Goal: Information Seeking & Learning: Check status

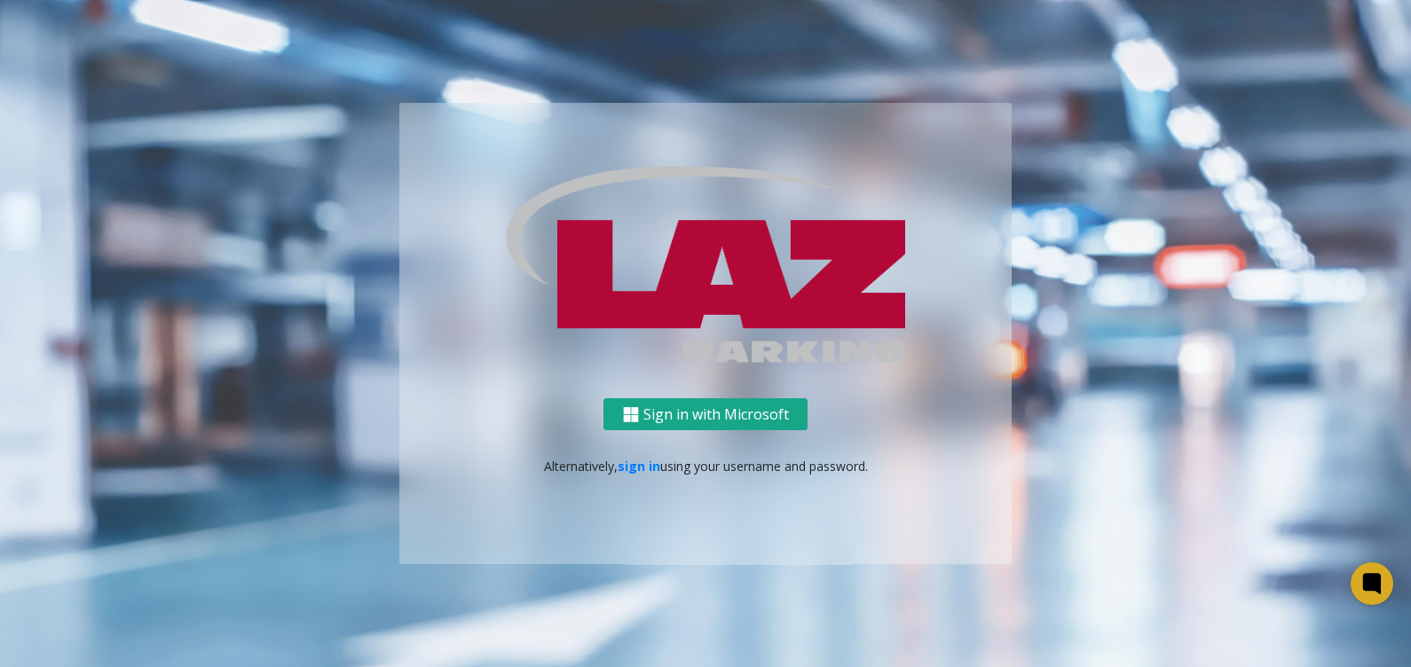
click at [680, 413] on button "Sign in with Microsoft" at bounding box center [706, 414] width 204 height 33
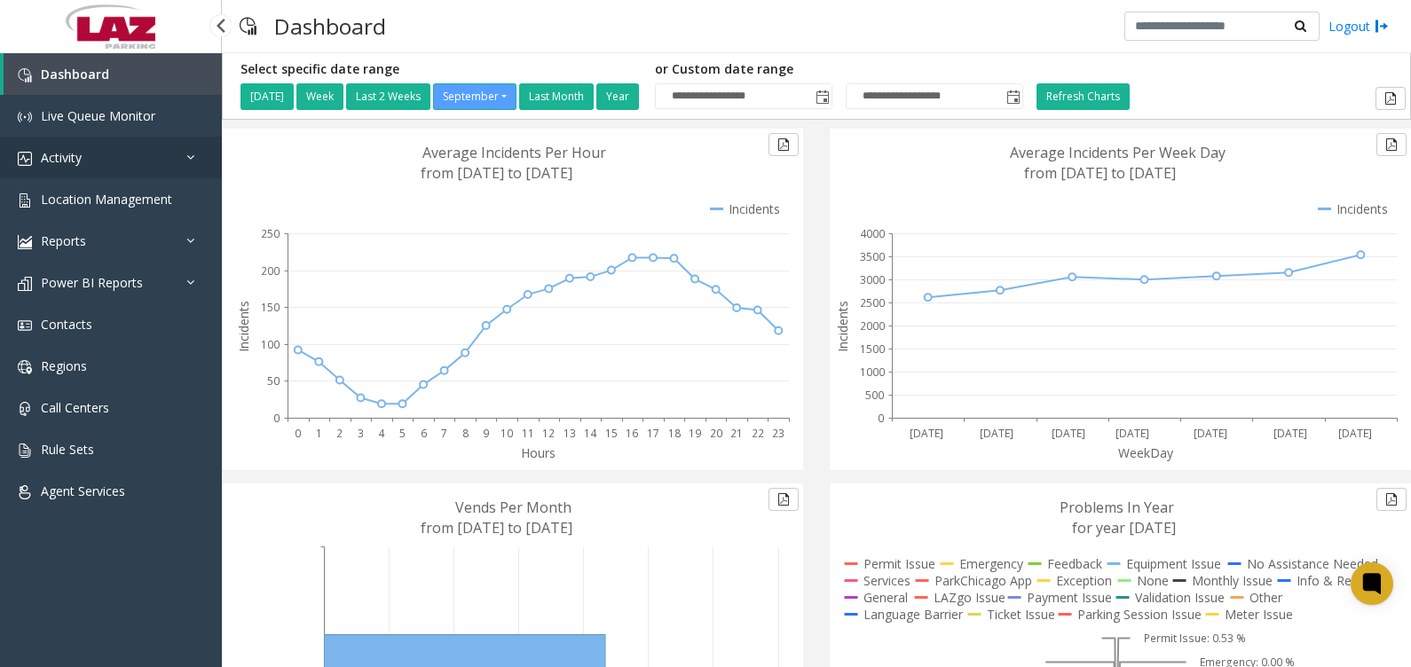
click at [89, 151] on link "Activity" at bounding box center [111, 158] width 222 height 42
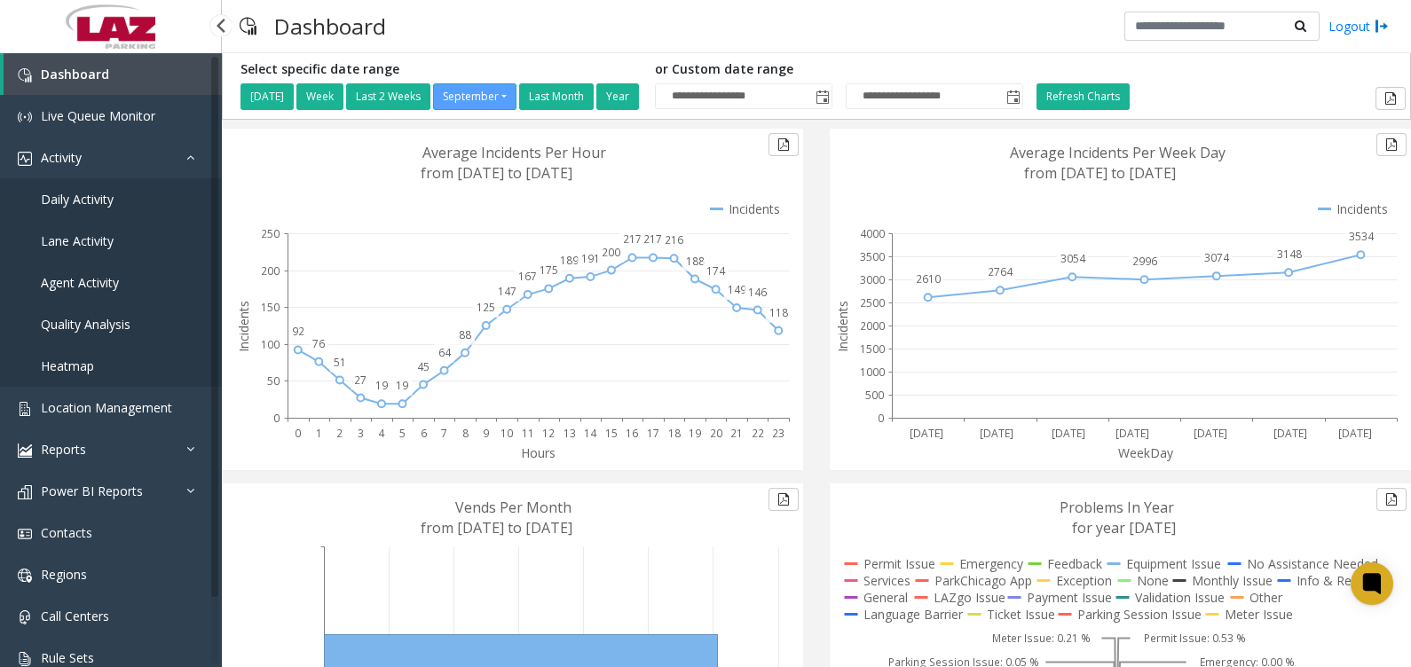
click at [94, 246] on span "Lane Activity" at bounding box center [77, 241] width 73 height 17
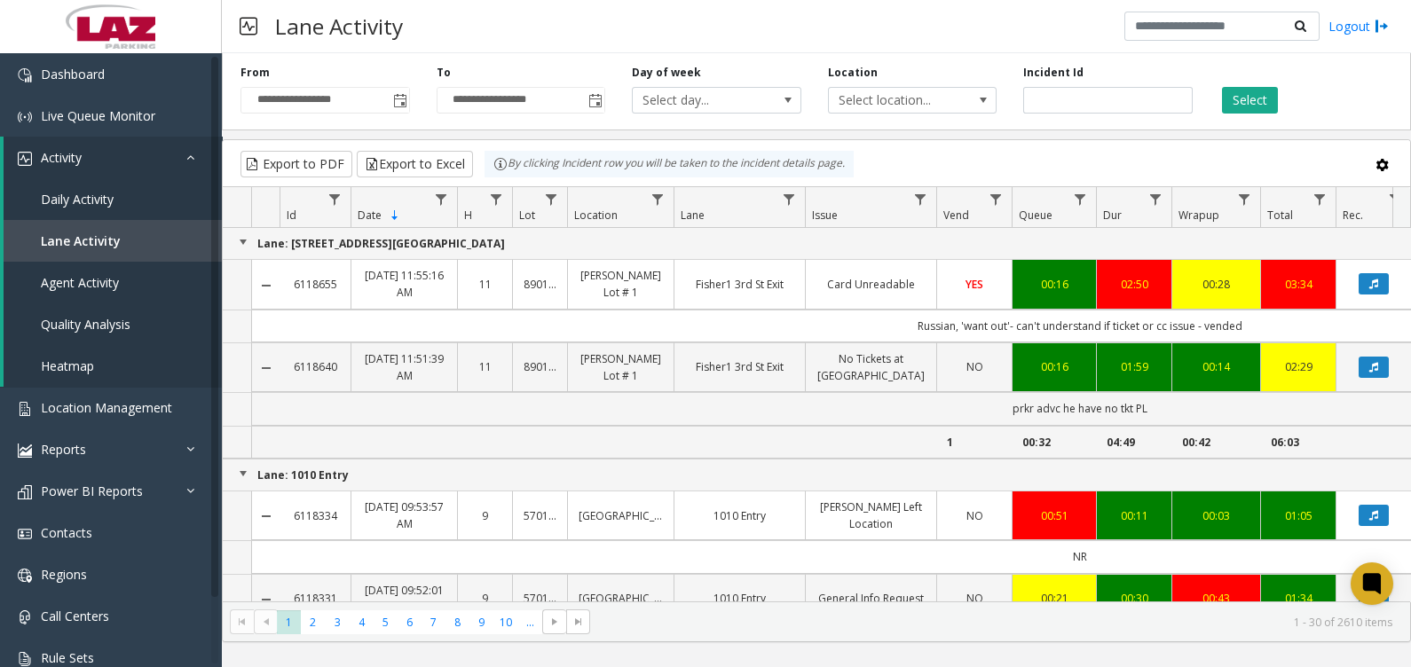
click at [942, 93] on span "Select location..." at bounding box center [896, 100] width 134 height 25
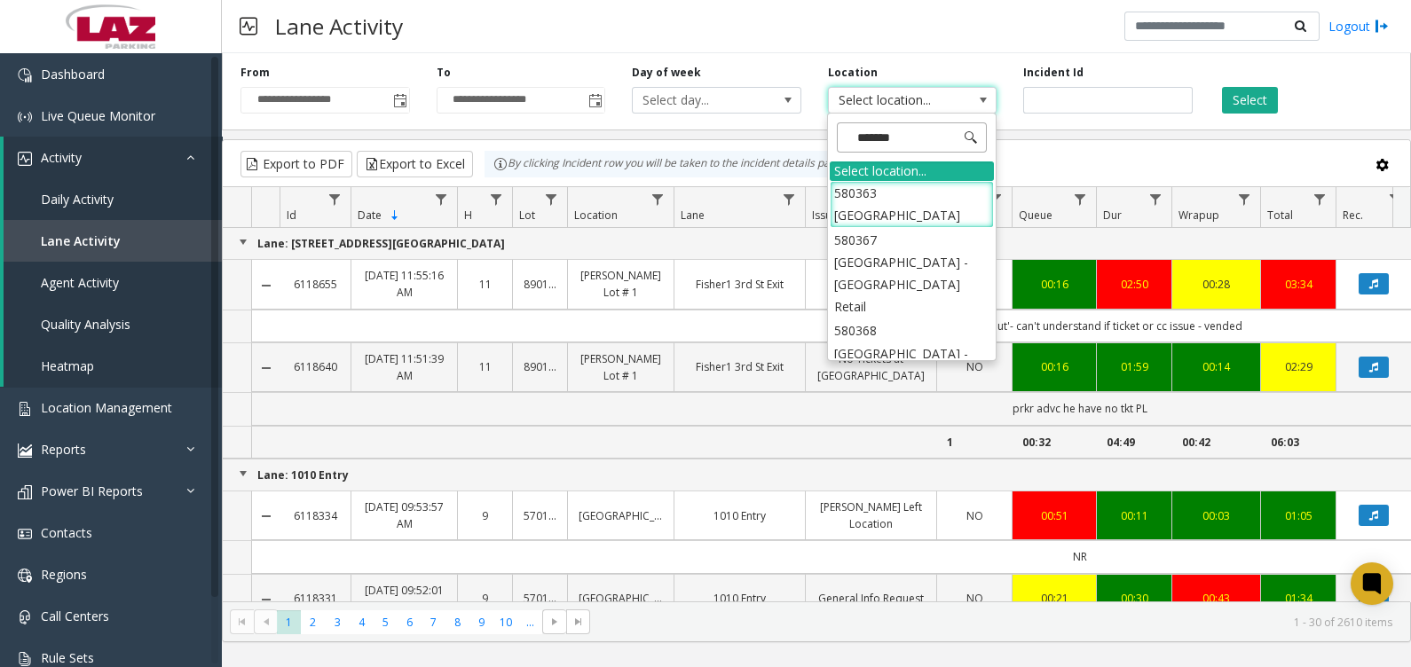
type input "********"
click at [919, 327] on li "580368 [GEOGRAPHIC_DATA] - [GEOGRAPHIC_DATA] Office" at bounding box center [912, 364] width 164 height 91
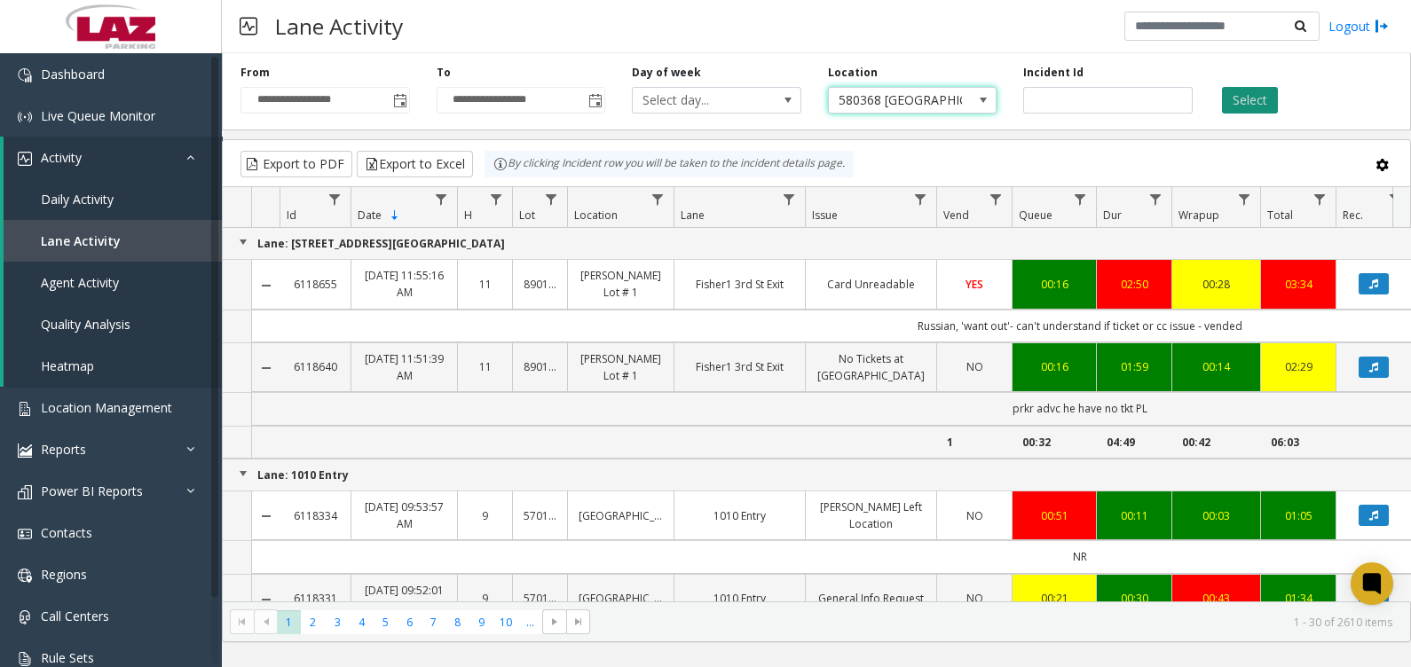
click at [1259, 99] on button "Select" at bounding box center [1250, 100] width 56 height 27
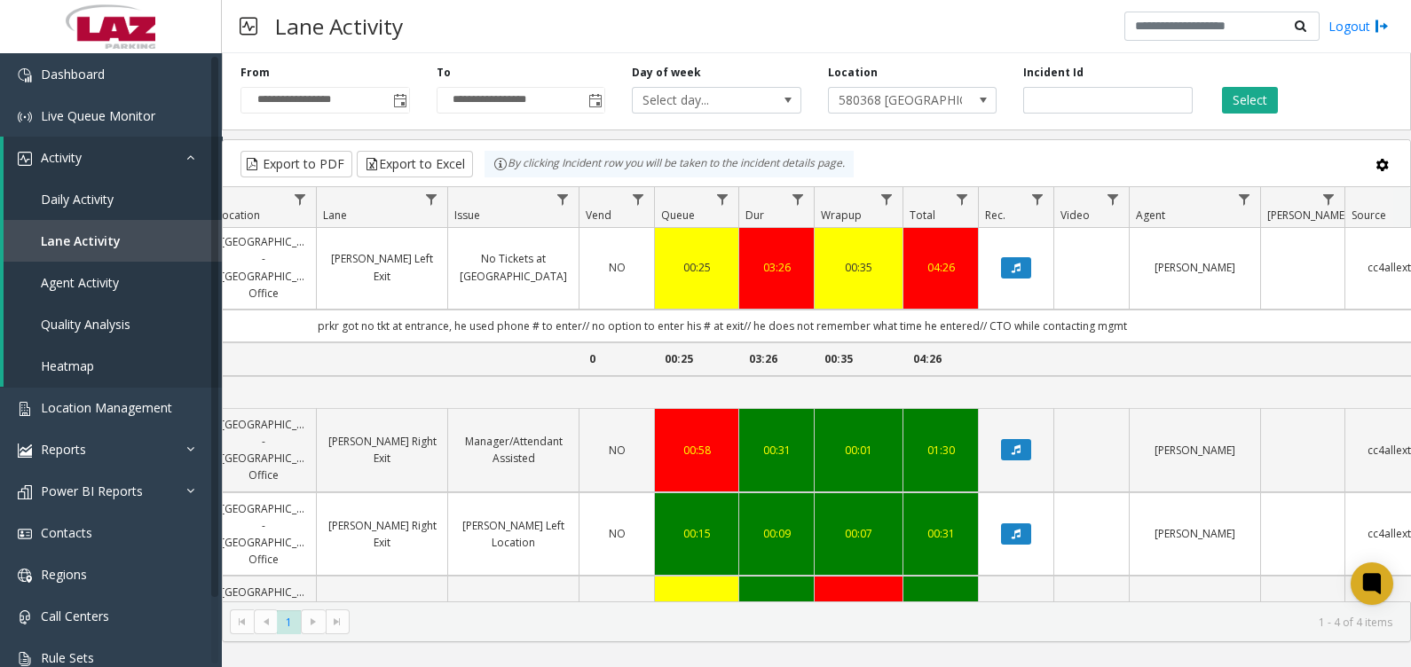
scroll to position [0, 358]
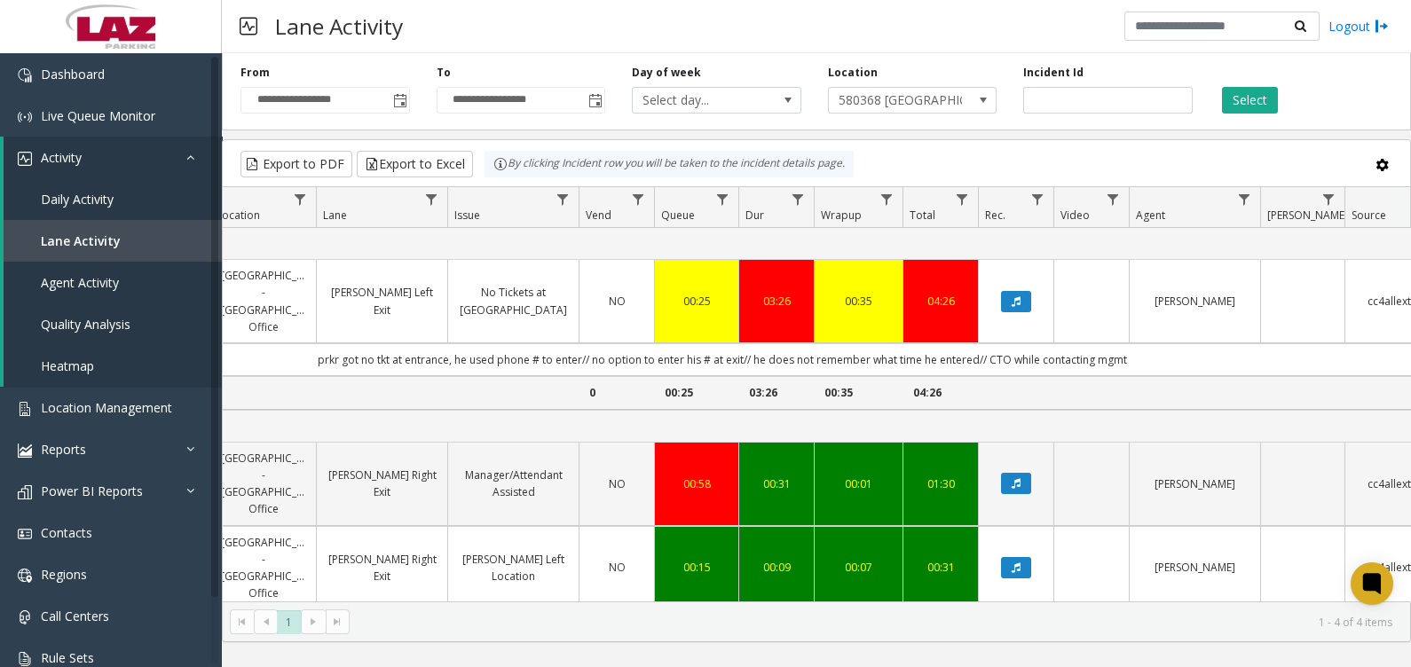
click at [935, 84] on div "Location 580368 [GEOGRAPHIC_DATA] - [GEOGRAPHIC_DATA] Office" at bounding box center [913, 89] width 196 height 49
click at [927, 101] on span "580368 [GEOGRAPHIC_DATA] - [GEOGRAPHIC_DATA] Office" at bounding box center [896, 100] width 134 height 25
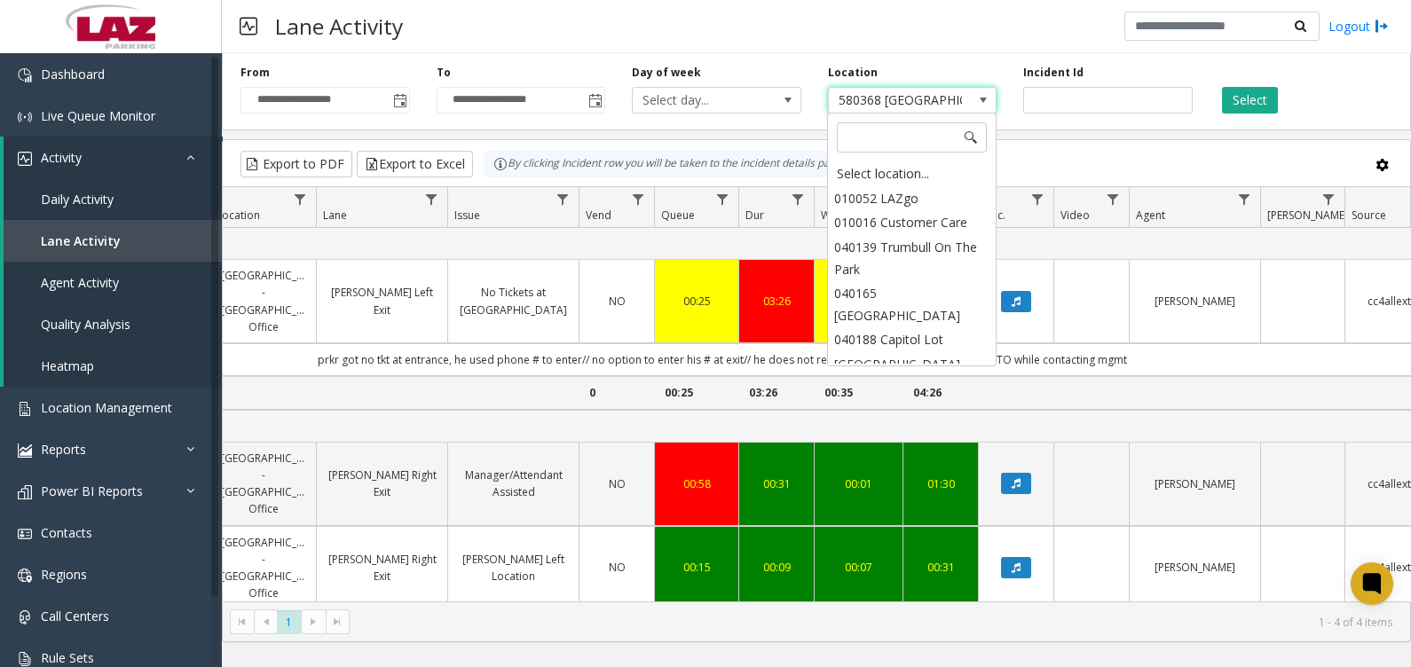
scroll to position [30747, 0]
click at [105, 285] on span "Agent Activity" at bounding box center [80, 282] width 78 height 17
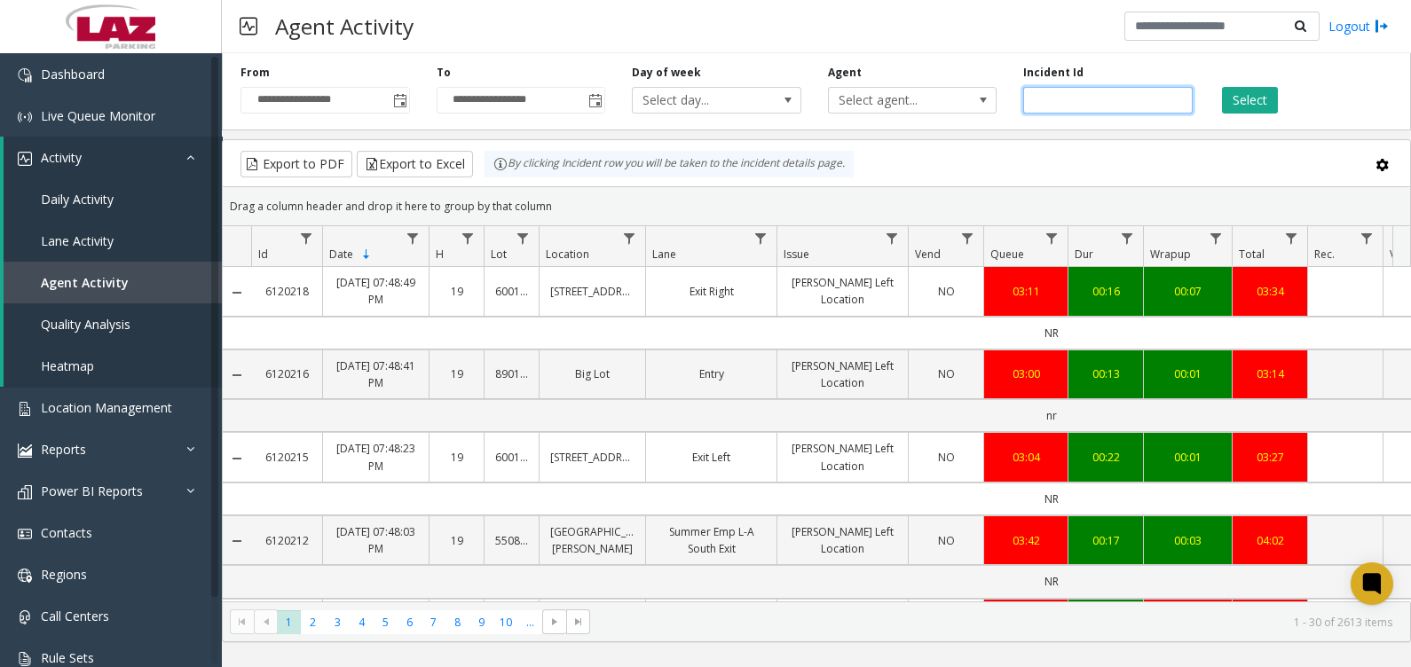
click at [1056, 110] on input "number" at bounding box center [1108, 100] width 170 height 27
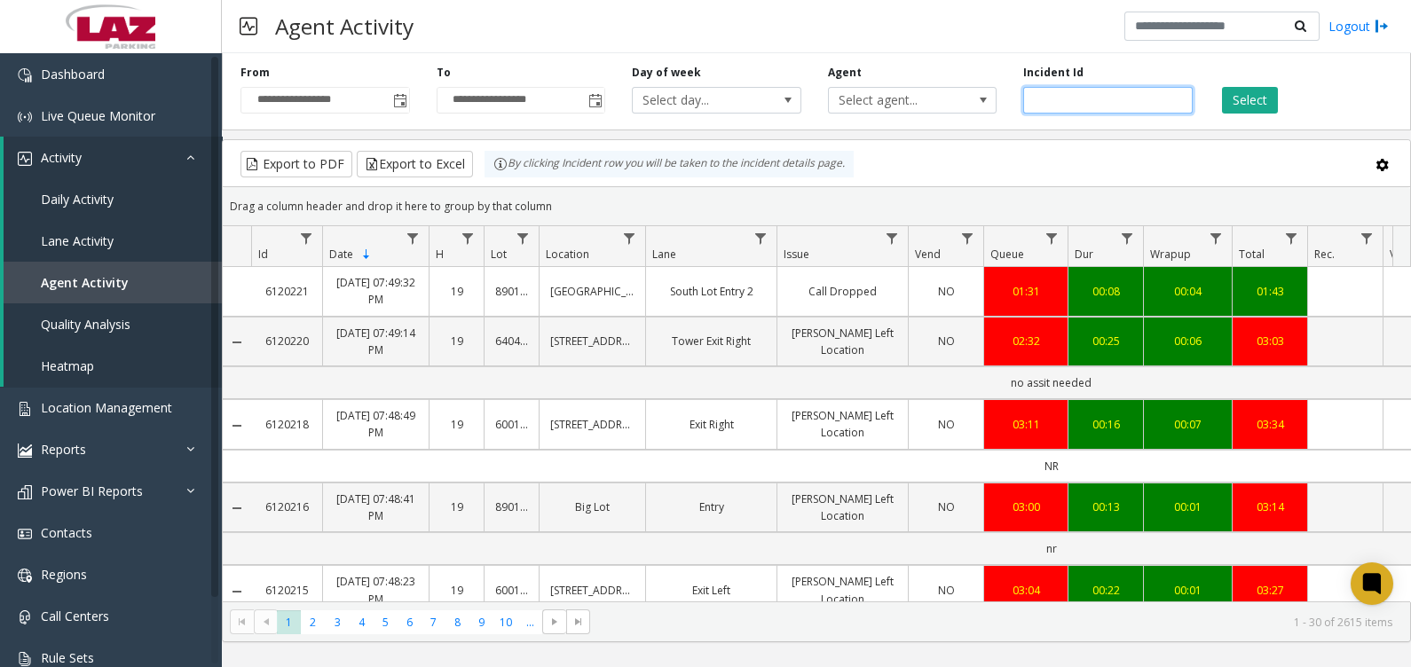
click at [1056, 110] on input "number" at bounding box center [1108, 100] width 170 height 27
click at [853, 107] on span "Select agent..." at bounding box center [896, 100] width 134 height 25
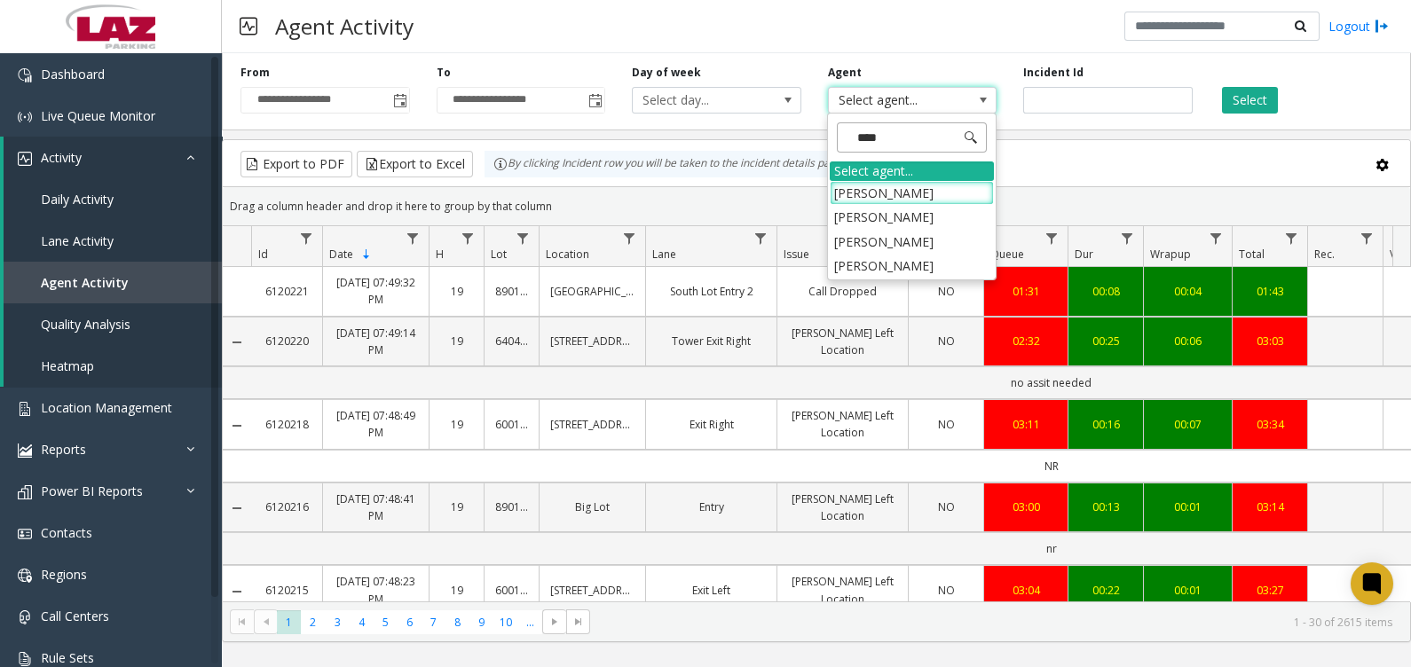
type input "*****"
click at [927, 232] on li "[PERSON_NAME]" at bounding box center [912, 242] width 164 height 24
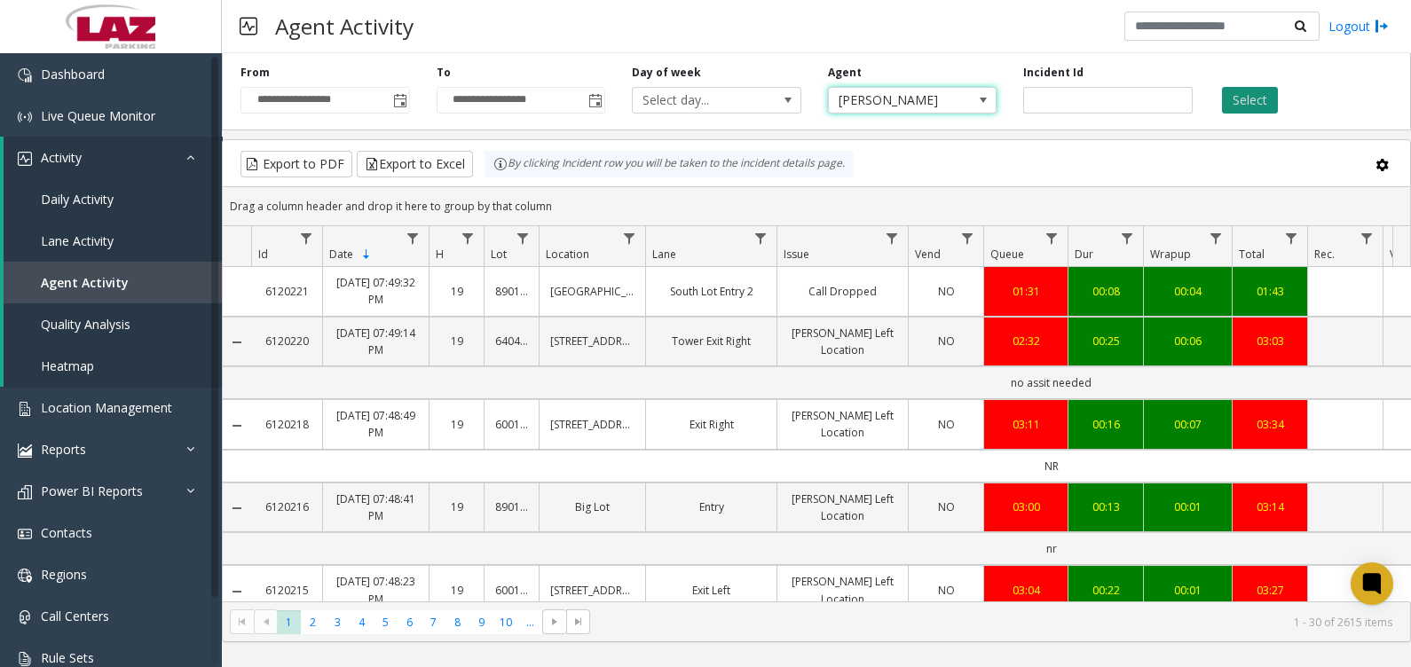
click at [1256, 87] on button "Select" at bounding box center [1250, 100] width 56 height 27
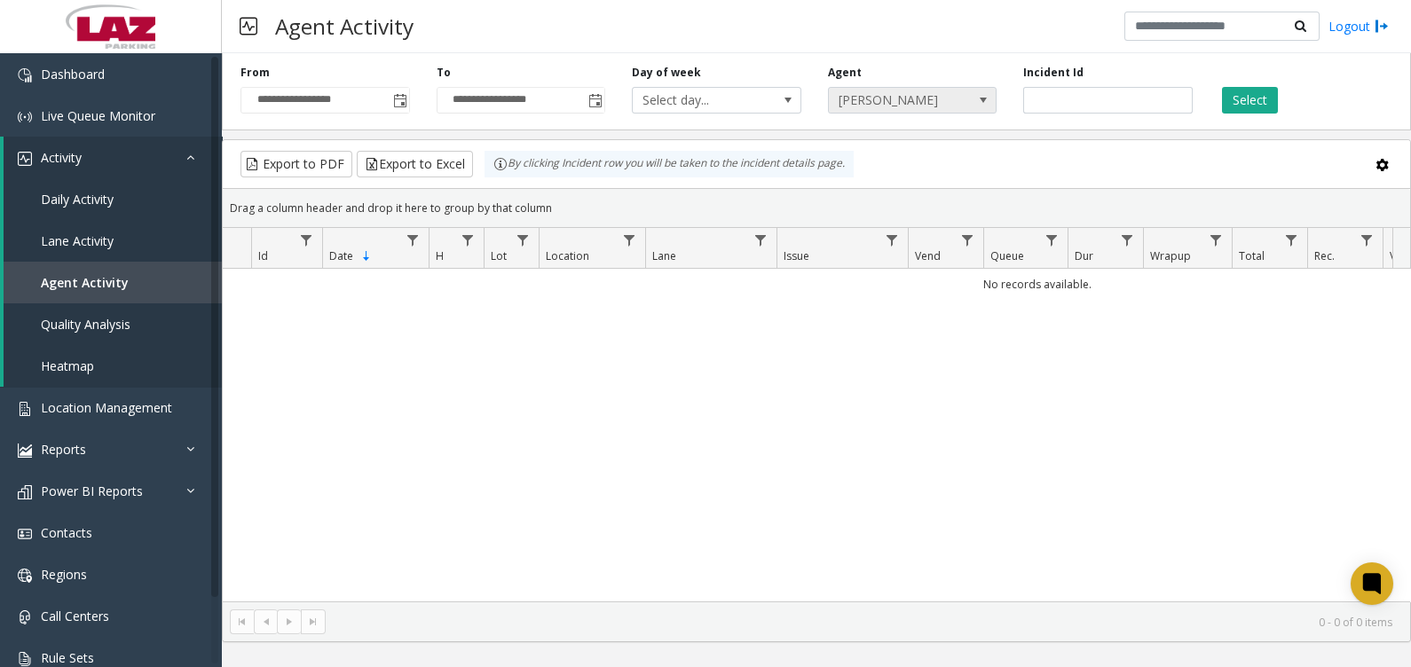
click at [872, 107] on span "[PERSON_NAME]" at bounding box center [896, 100] width 134 height 25
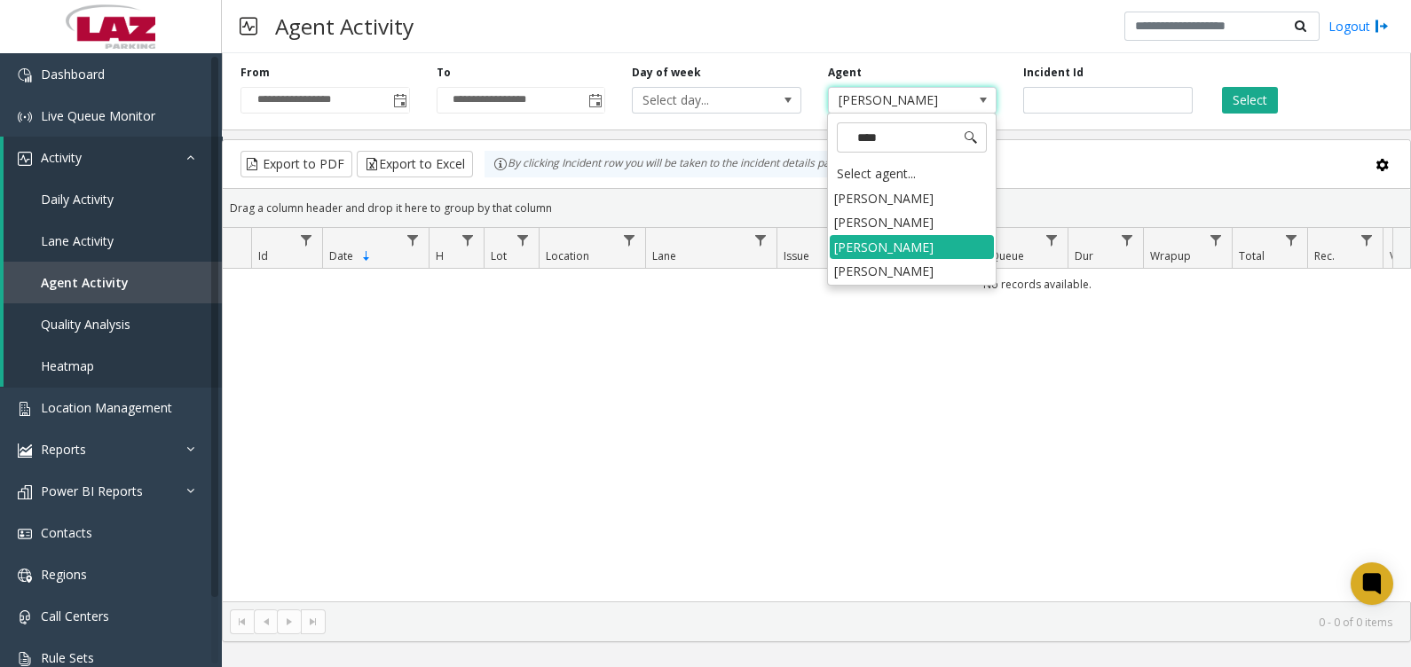
type input "*****"
click at [882, 265] on li "[PERSON_NAME]" at bounding box center [912, 271] width 164 height 24
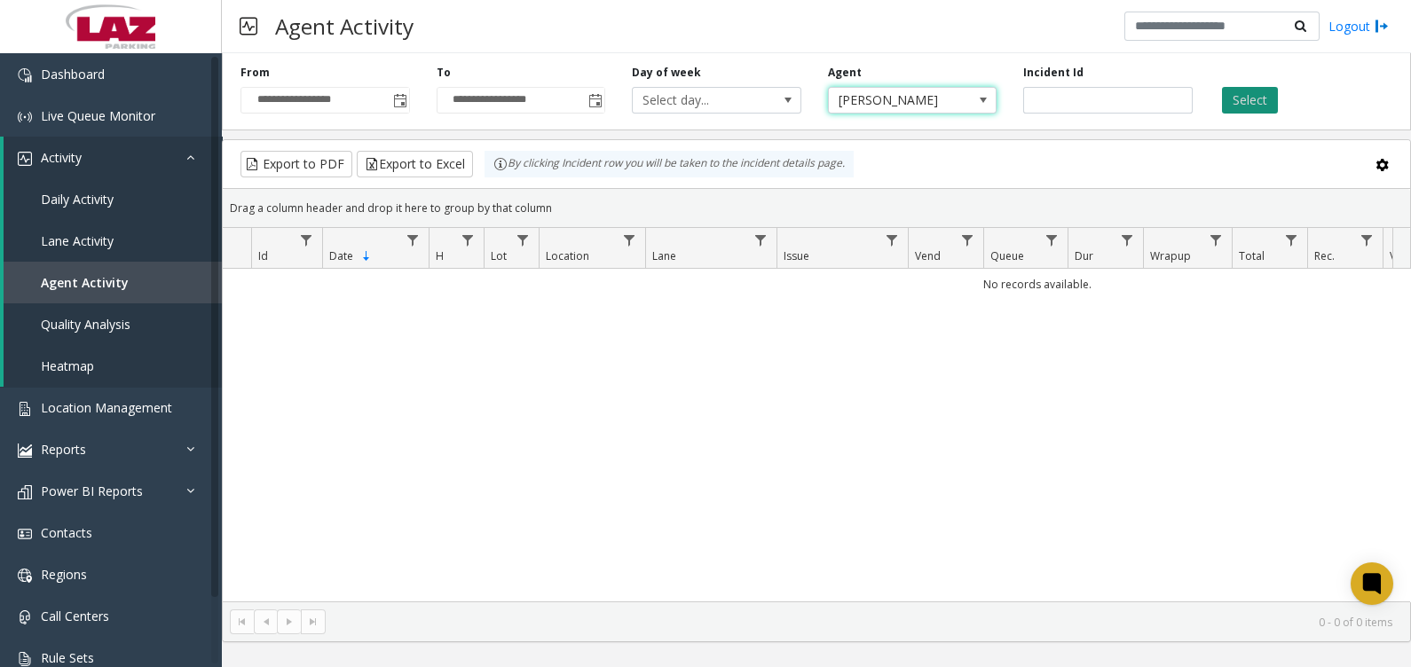
click at [1240, 98] on button "Select" at bounding box center [1250, 100] width 56 height 27
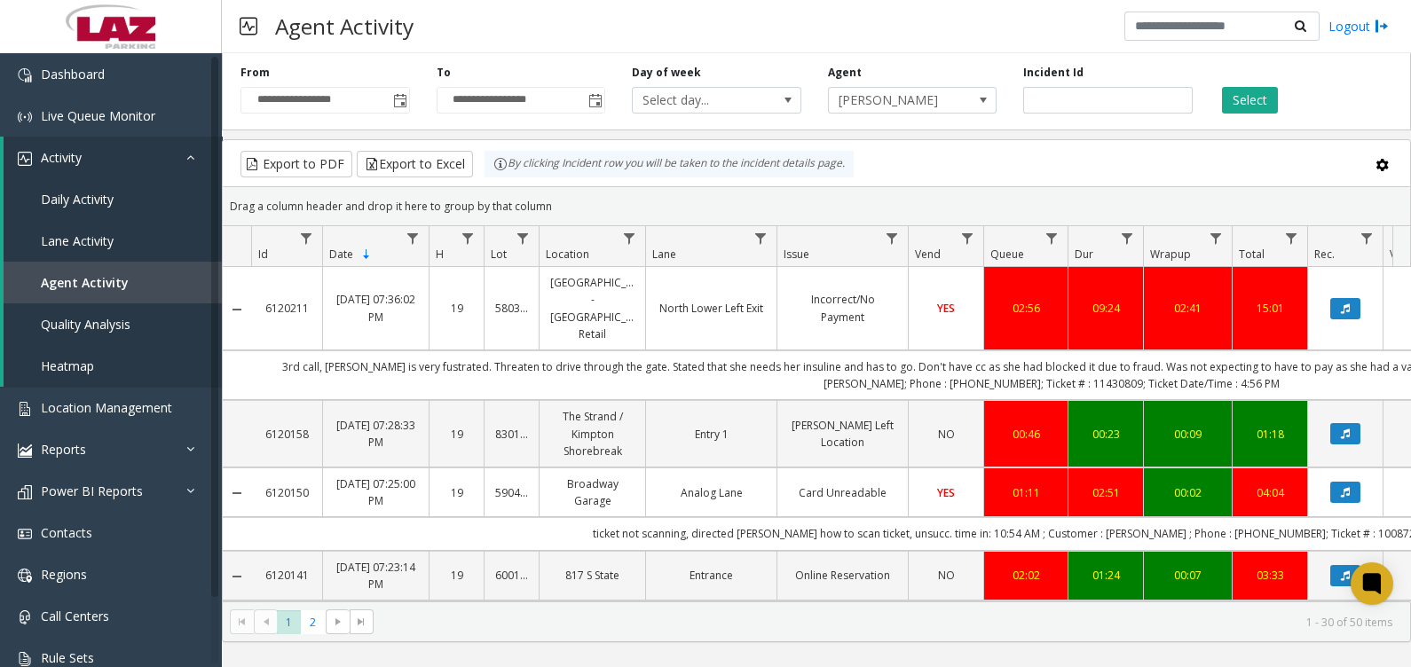
click at [1205, 355] on td "3rd call, [PERSON_NAME] is very fustrated. Threaten to drive through the gate. …" at bounding box center [1051, 376] width 1600 height 50
click at [888, 280] on td "Incorrect/No Payment" at bounding box center [842, 308] width 131 height 83
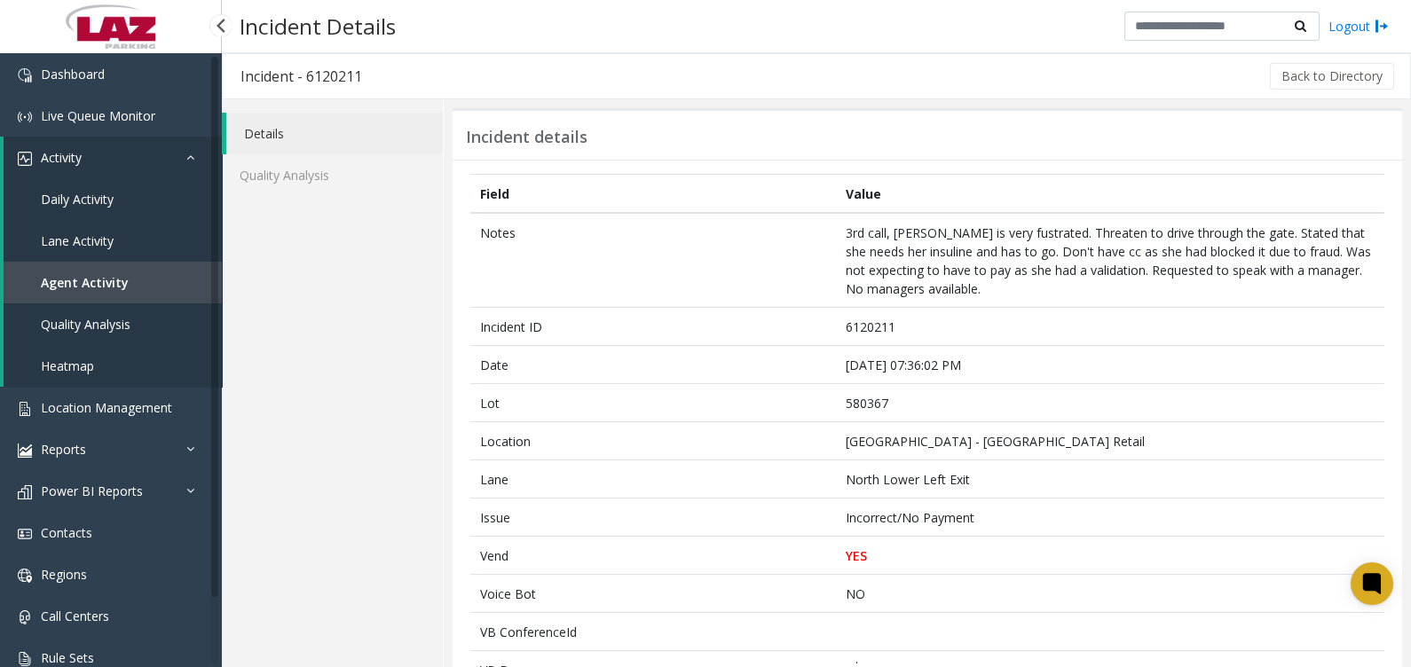
click at [84, 201] on span "Daily Activity" at bounding box center [77, 199] width 73 height 17
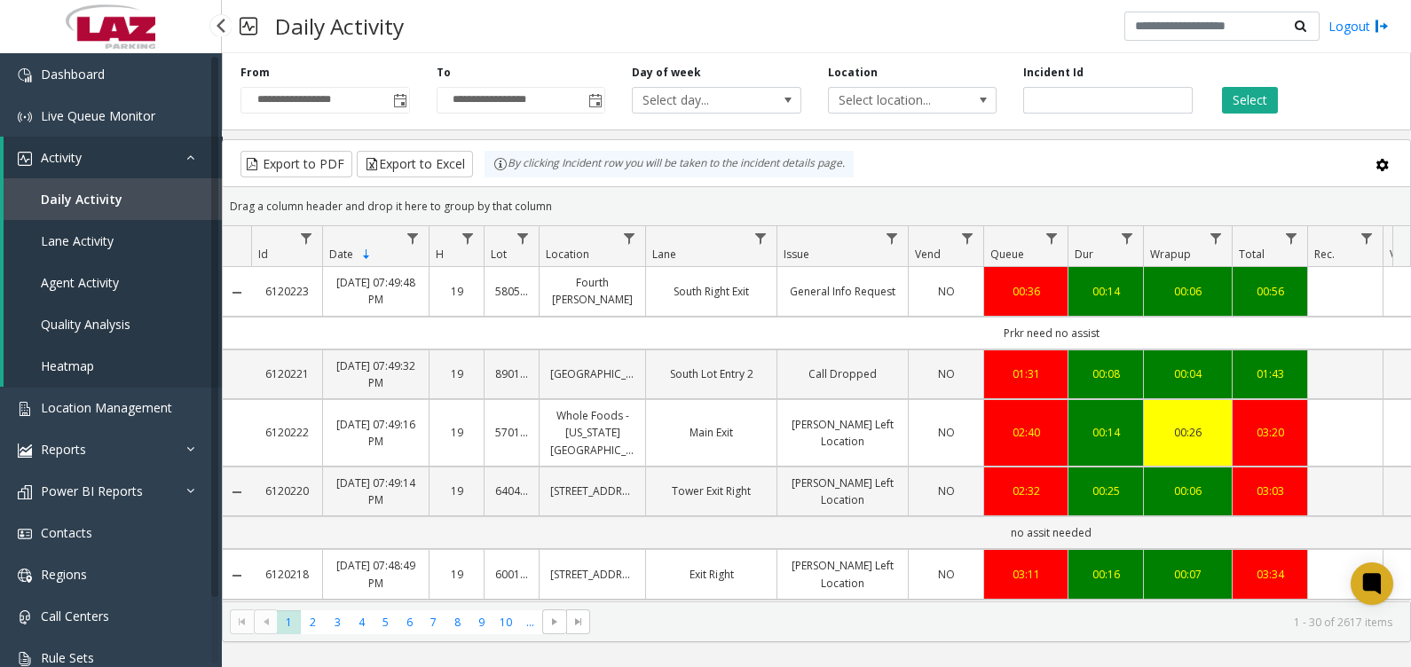
click at [87, 236] on span "Lane Activity" at bounding box center [77, 241] width 73 height 17
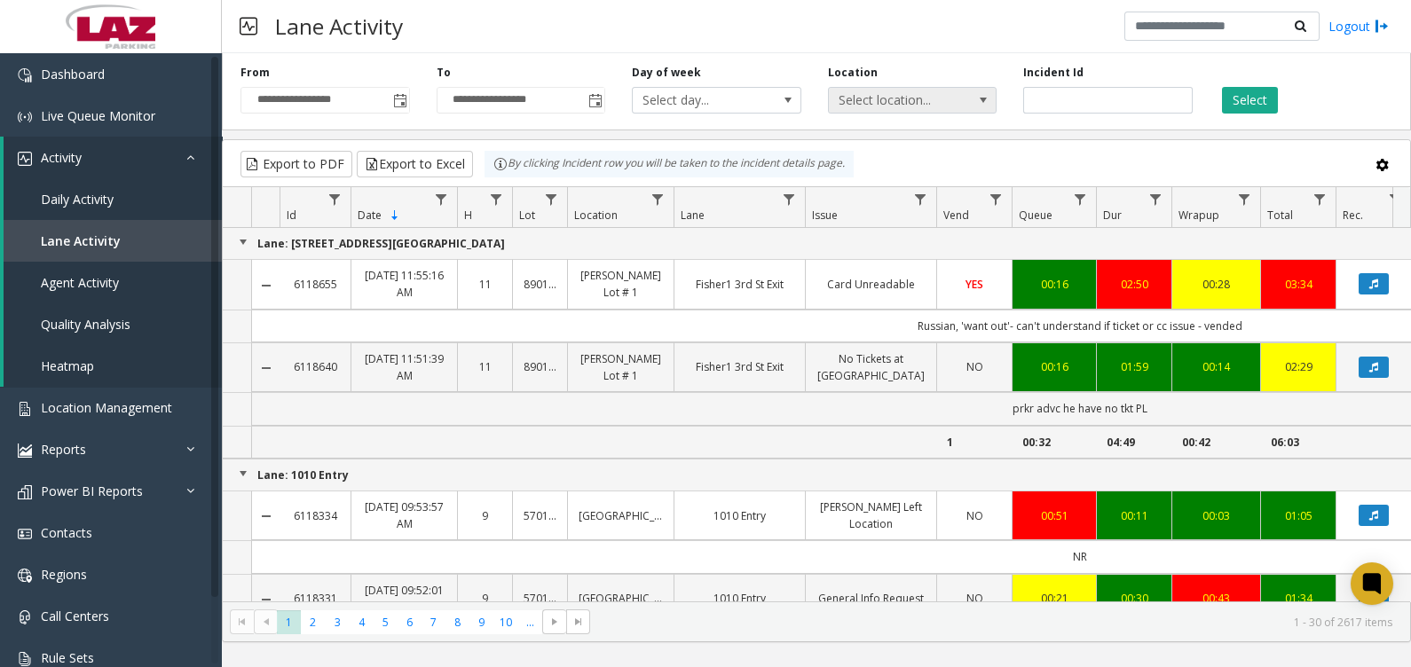
click at [907, 92] on span "Select location..." at bounding box center [896, 100] width 134 height 25
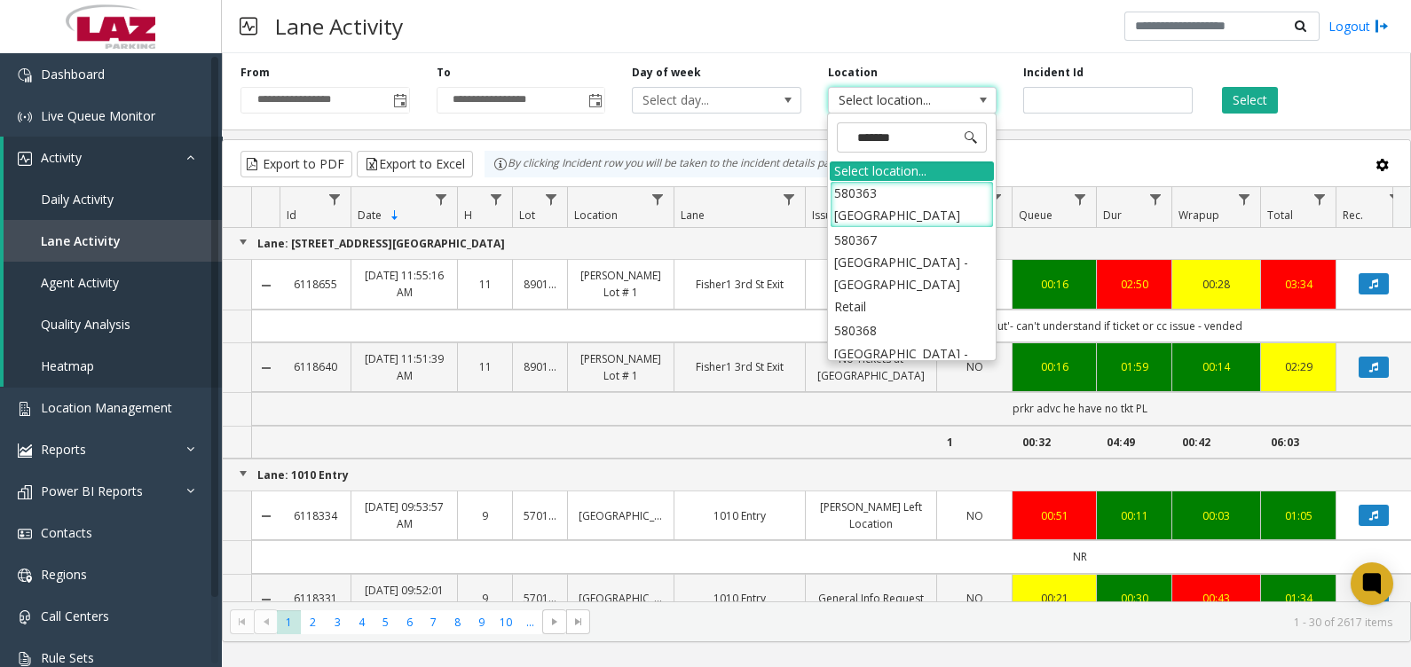
type input "********"
click at [1000, 55] on div "**********" at bounding box center [816, 88] width 1189 height 84
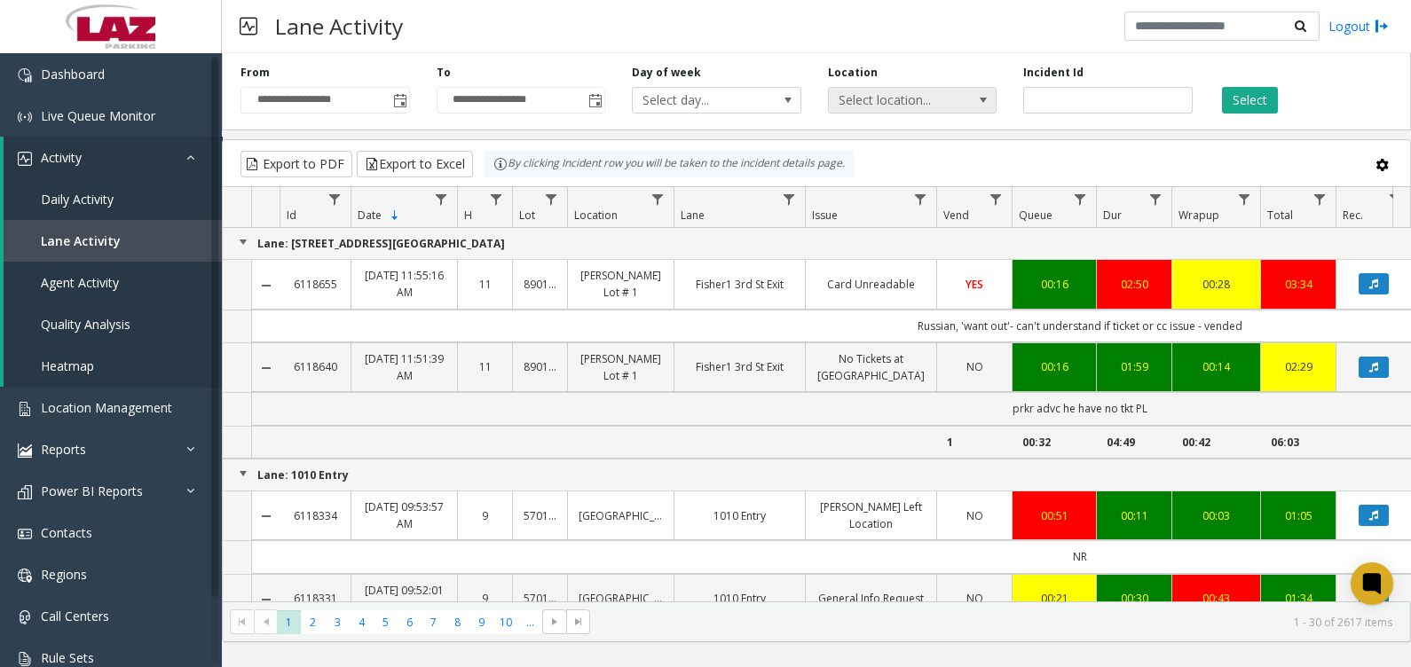
click at [933, 108] on span "Select location..." at bounding box center [896, 100] width 134 height 25
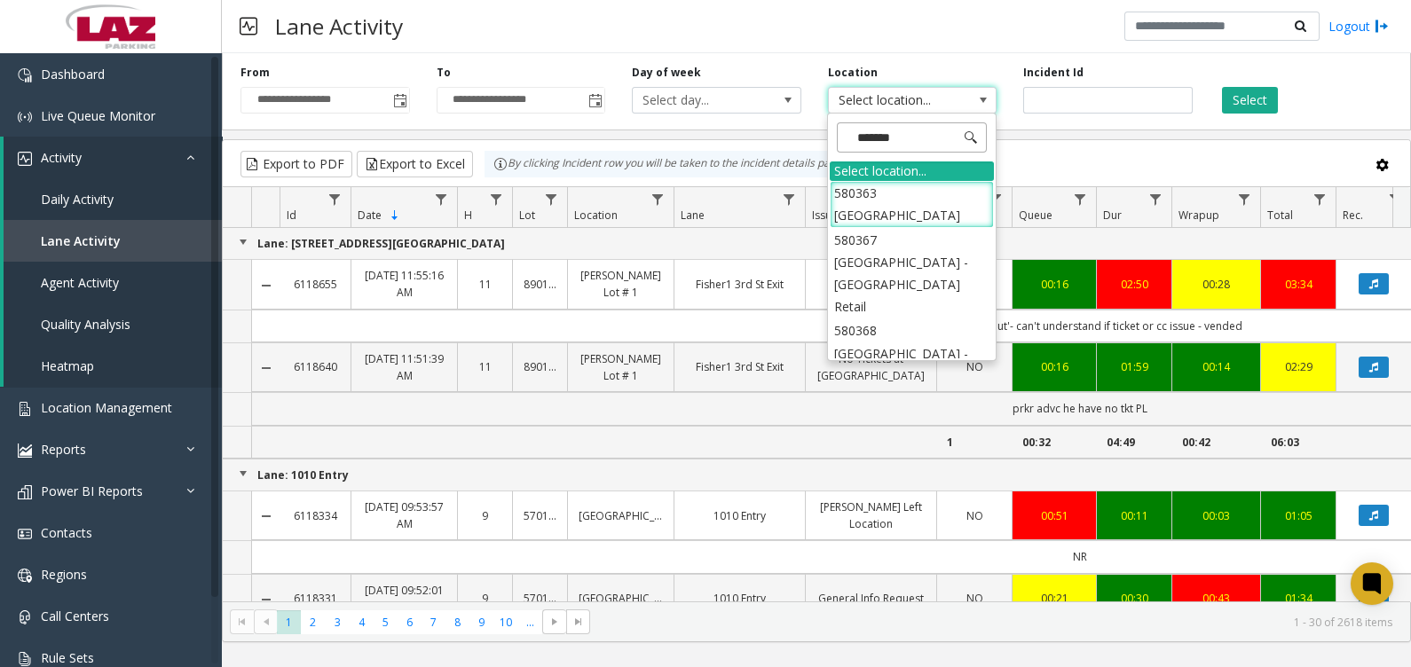
click at [945, 139] on input "*******" at bounding box center [912, 137] width 150 height 30
type input "********"
click at [923, 249] on li "580367 [GEOGRAPHIC_DATA] - [GEOGRAPHIC_DATA] Retail" at bounding box center [912, 273] width 164 height 91
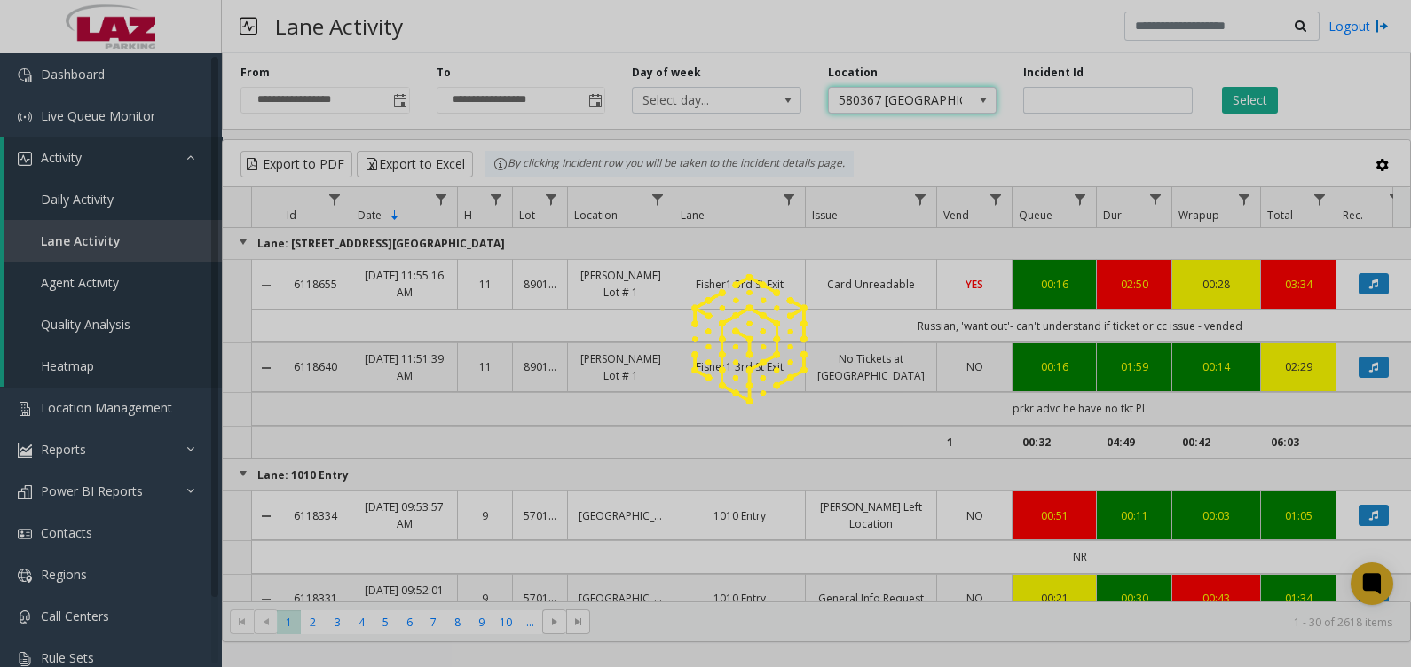
click at [1250, 102] on div at bounding box center [705, 333] width 1411 height 667
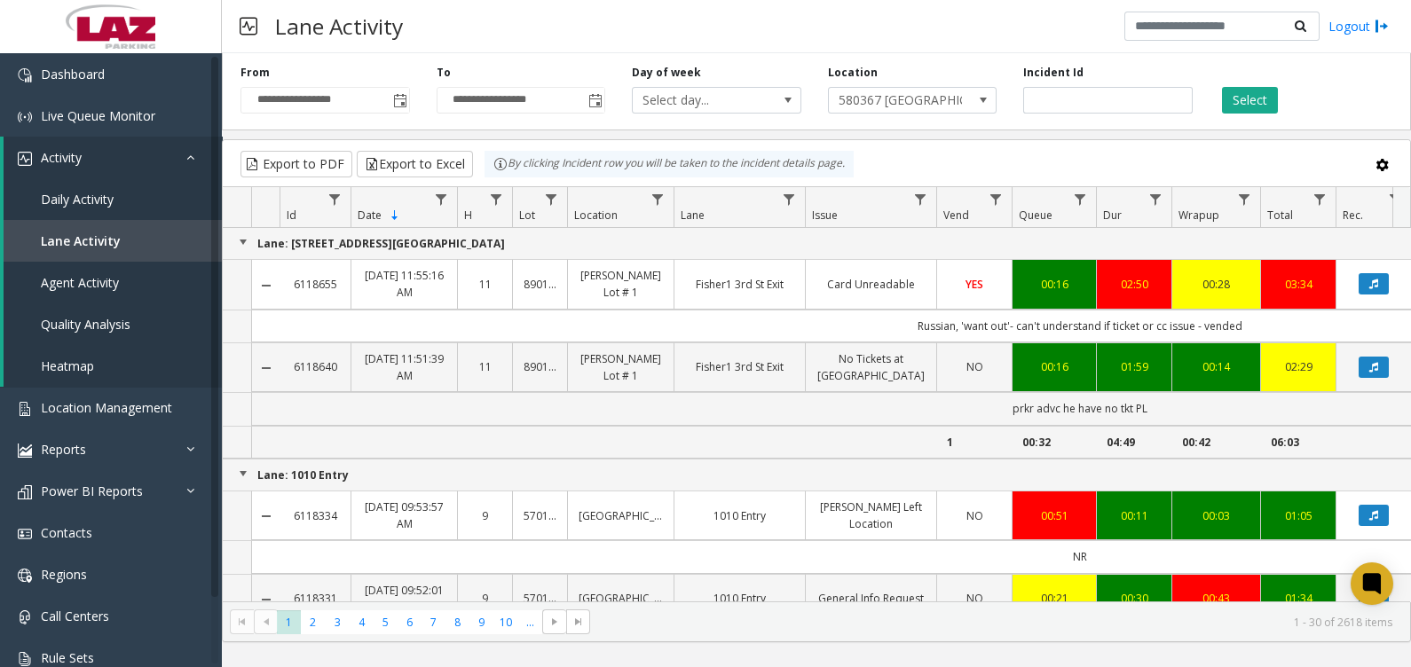
click at [1250, 102] on button "Select" at bounding box center [1250, 100] width 56 height 27
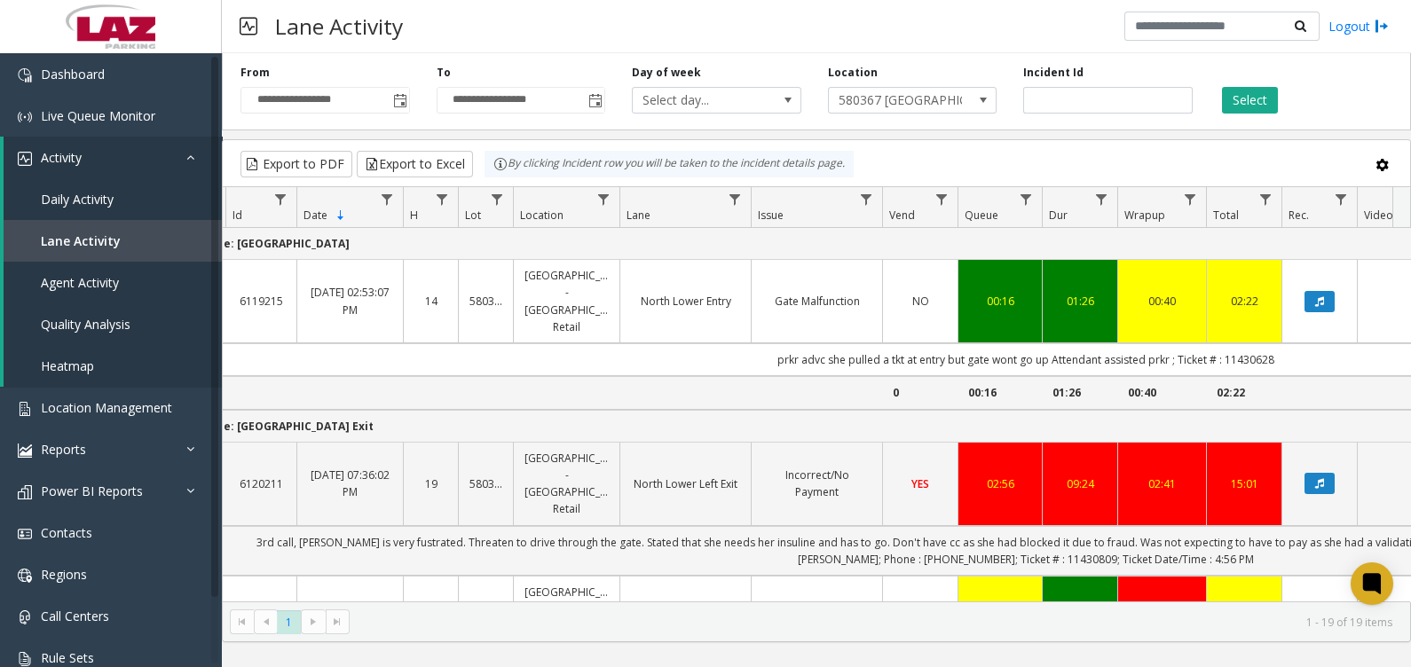
scroll to position [0, 52]
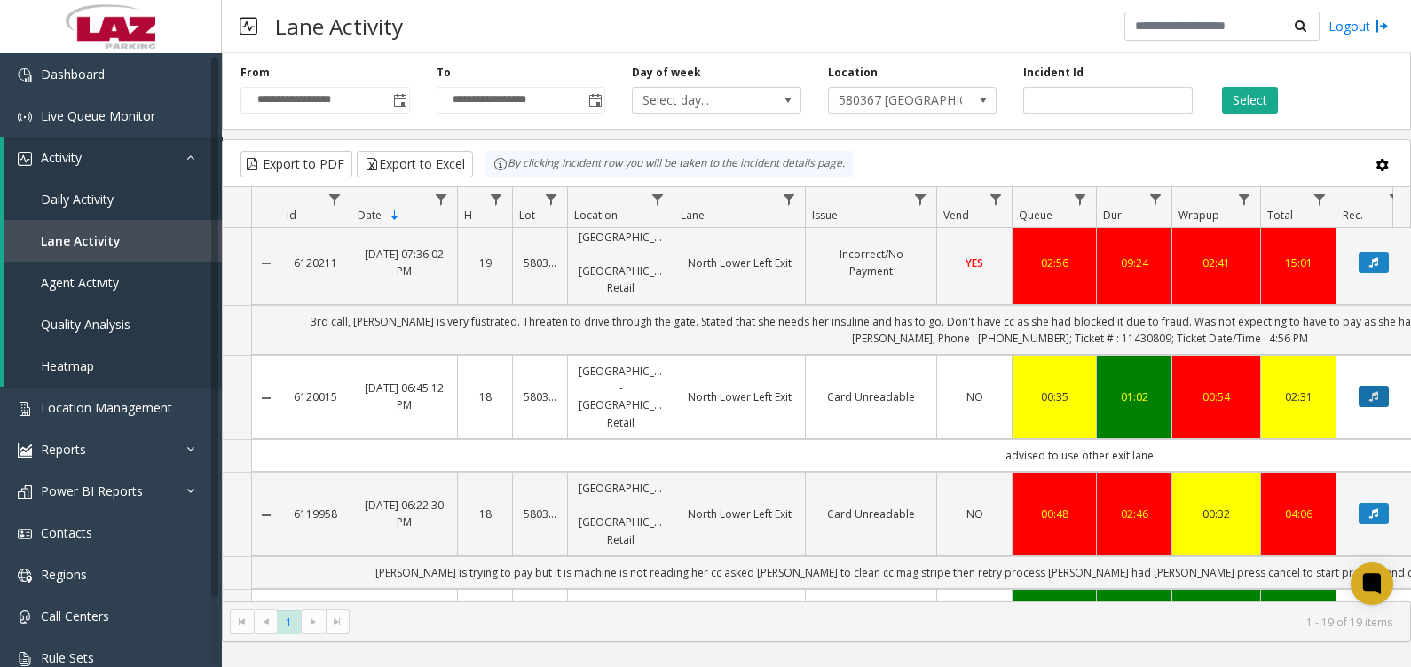
click at [1375, 386] on button "Data table" at bounding box center [1374, 396] width 30 height 21
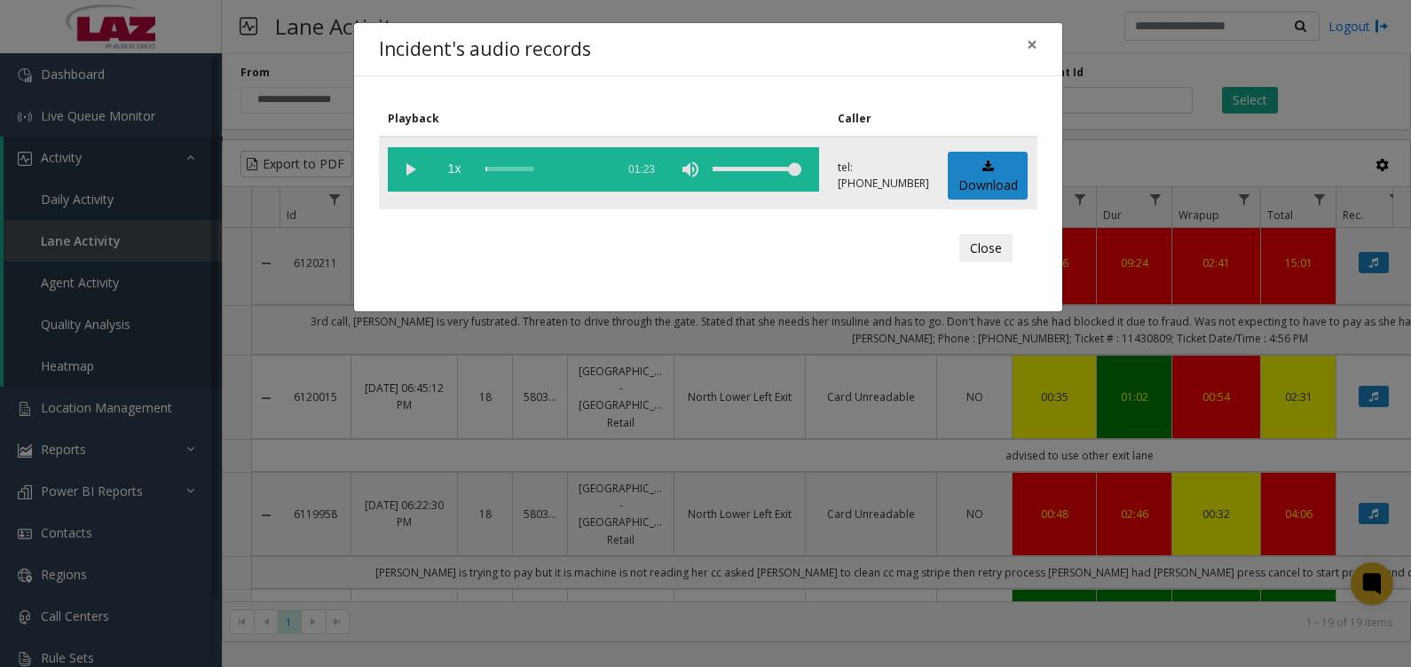
click at [404, 160] on vg-play-pause at bounding box center [410, 169] width 44 height 44
click at [1030, 44] on span "×" at bounding box center [1032, 44] width 11 height 25
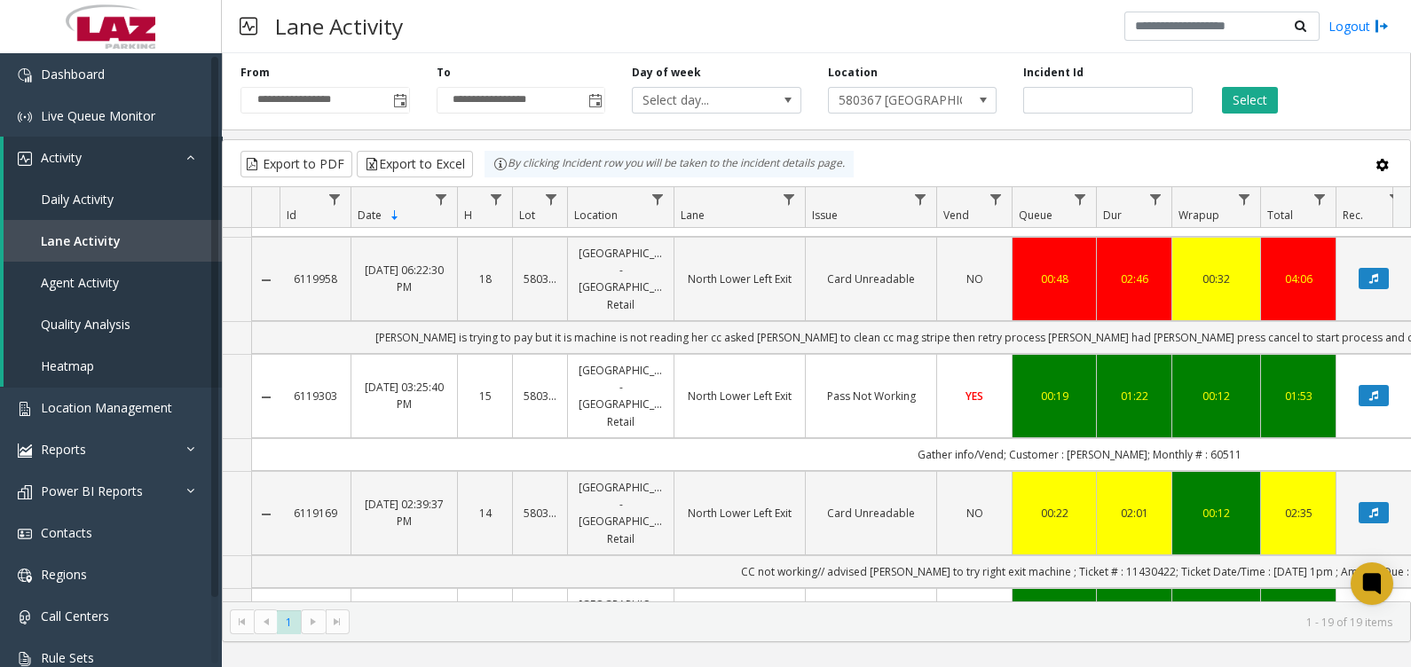
scroll to position [555, 0]
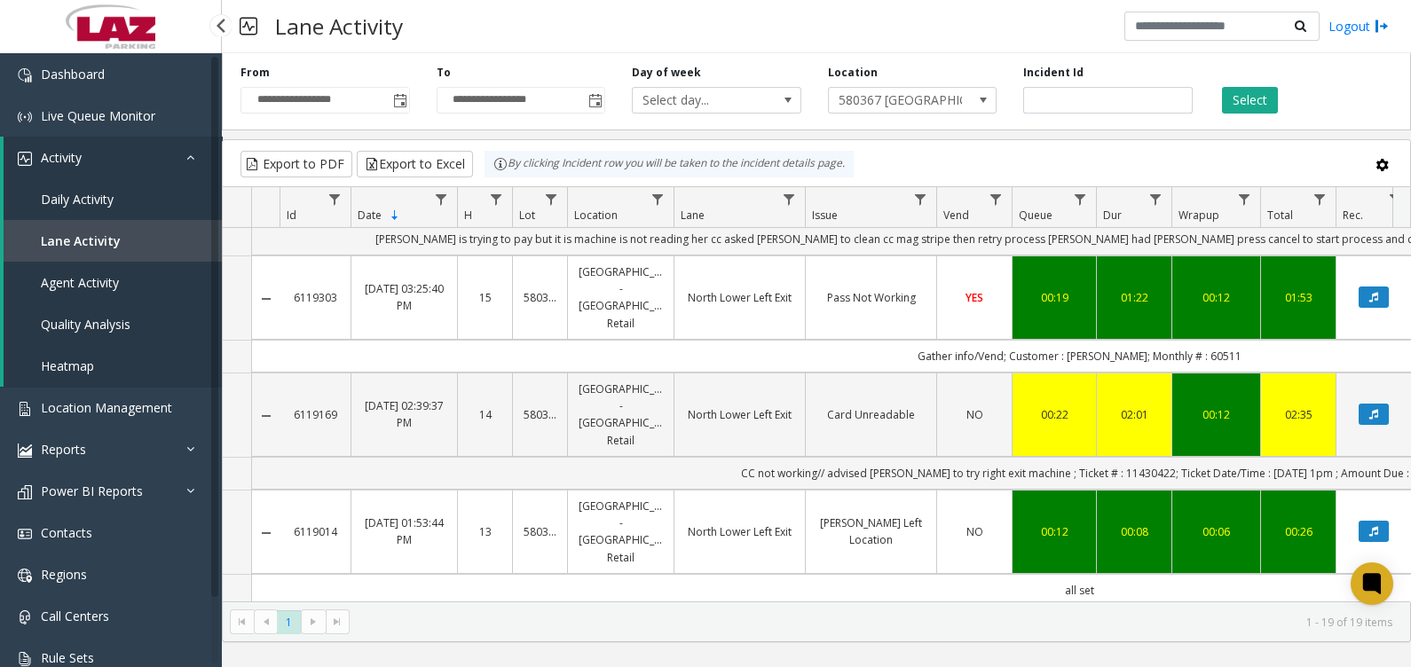
click at [75, 296] on link "Agent Activity" at bounding box center [113, 283] width 218 height 42
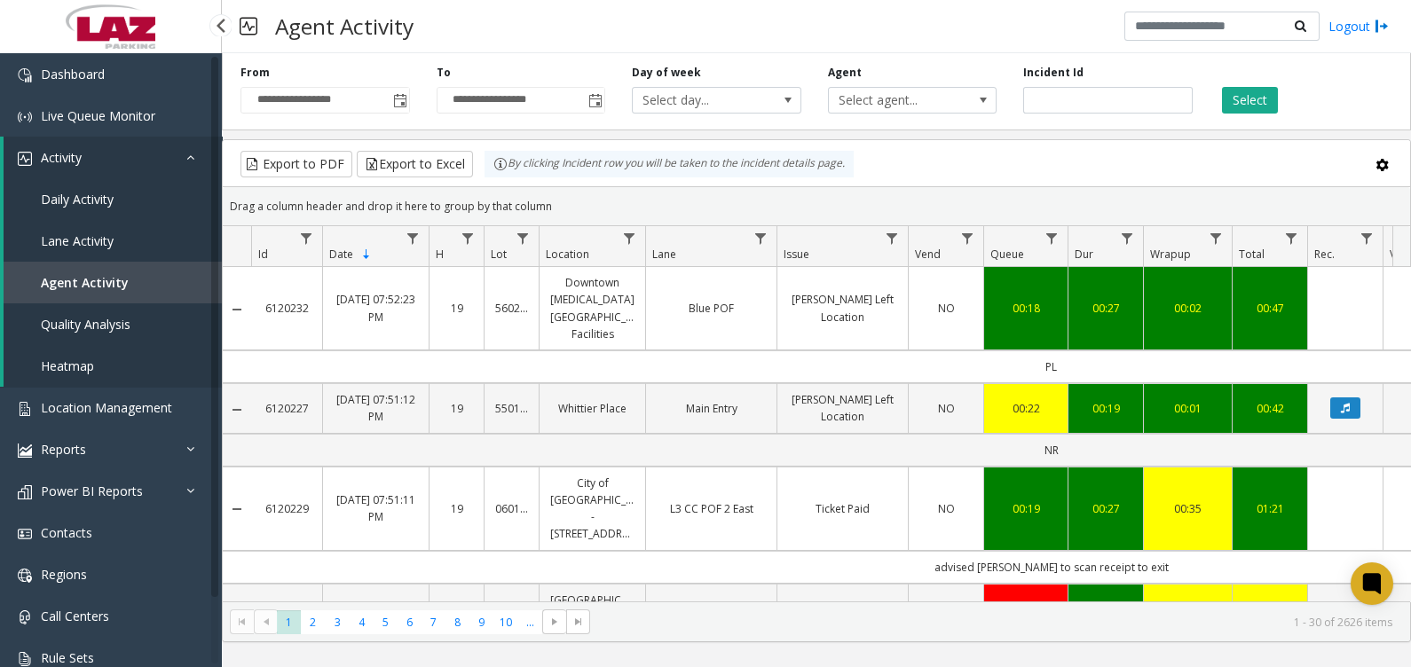
click at [82, 283] on span "Agent Activity" at bounding box center [85, 282] width 88 height 17
click at [906, 100] on span "Select agent..." at bounding box center [896, 100] width 134 height 25
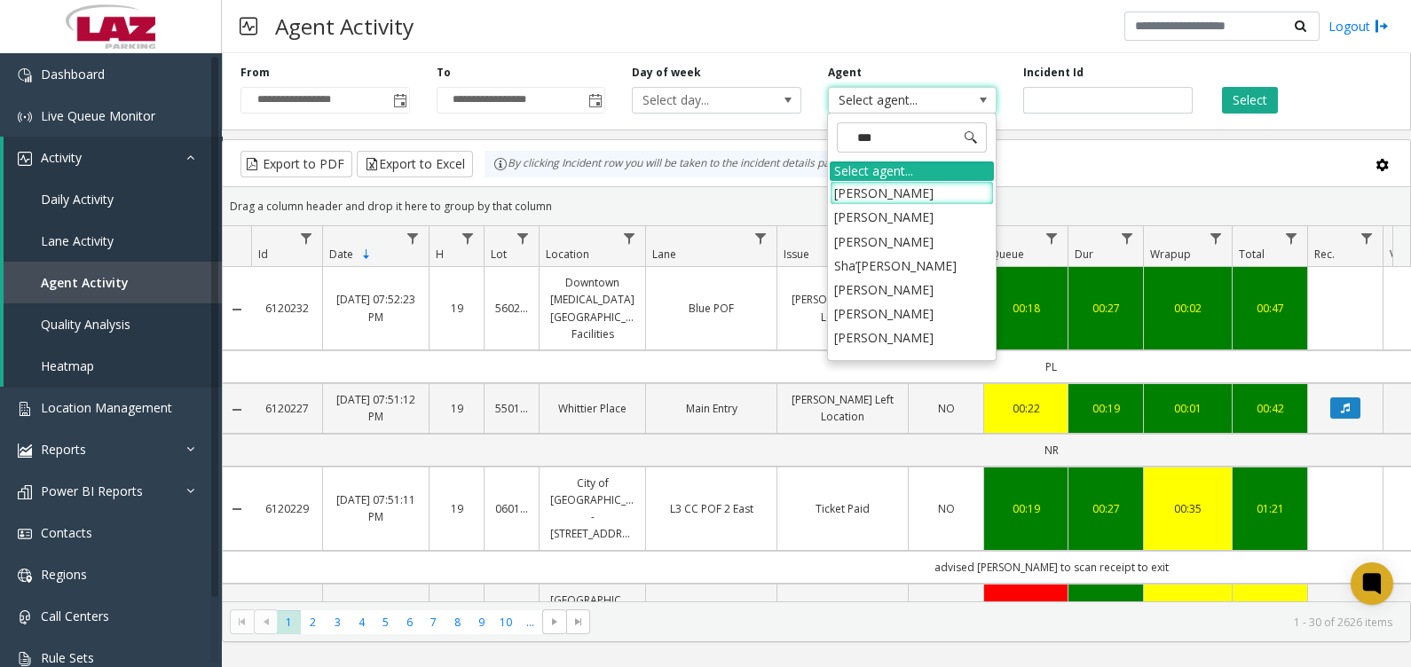
type input "****"
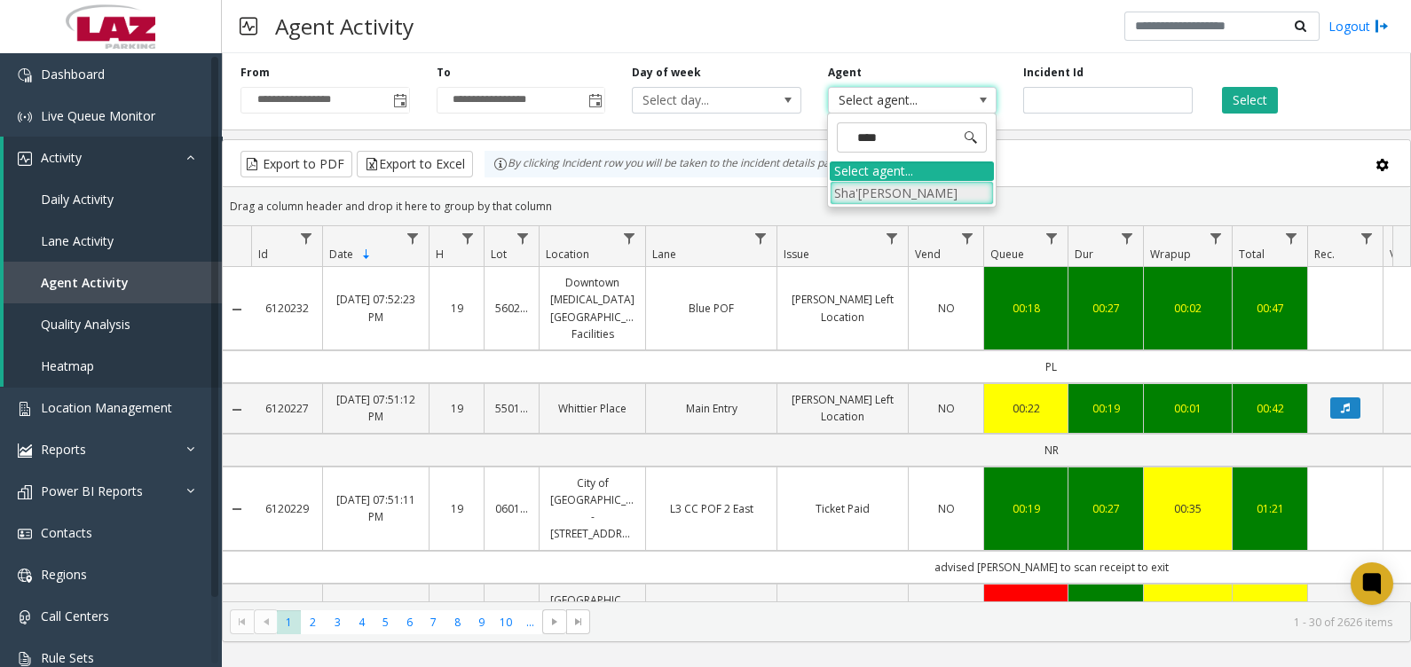
click at [901, 193] on li "Sha'[PERSON_NAME]" at bounding box center [912, 193] width 164 height 24
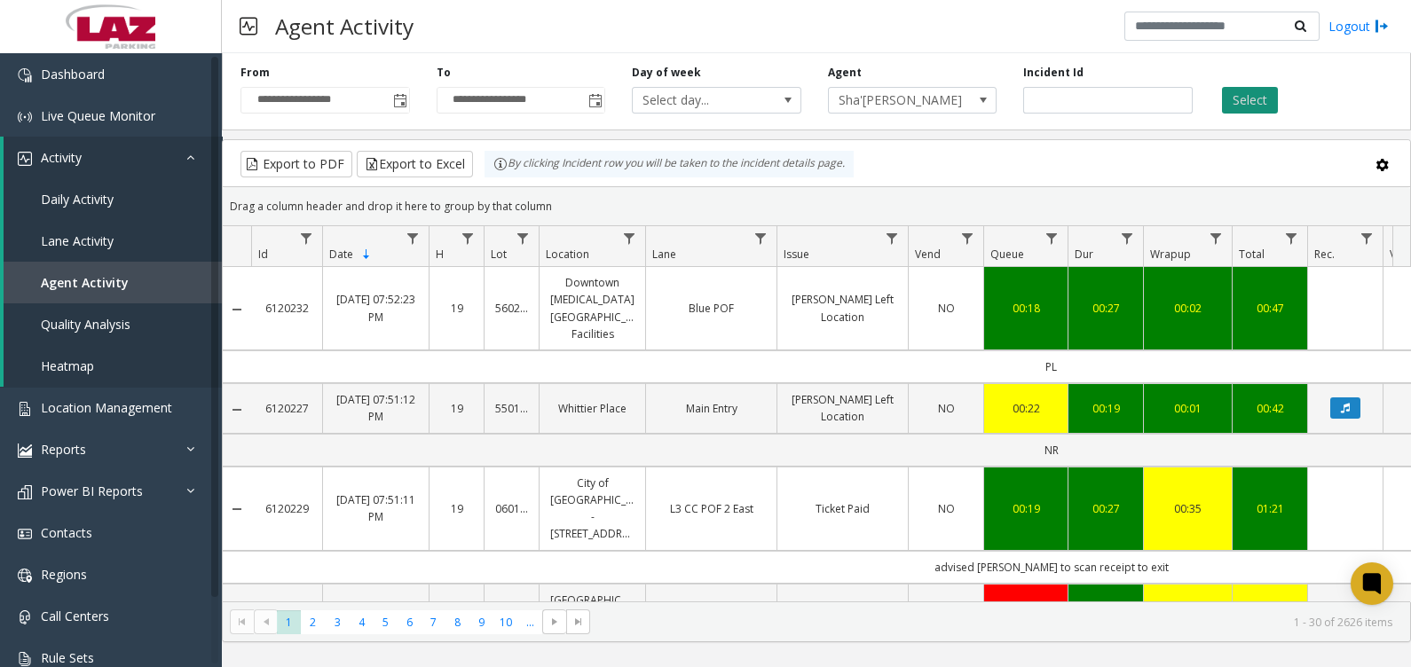
click at [1253, 106] on button "Select" at bounding box center [1250, 100] width 56 height 27
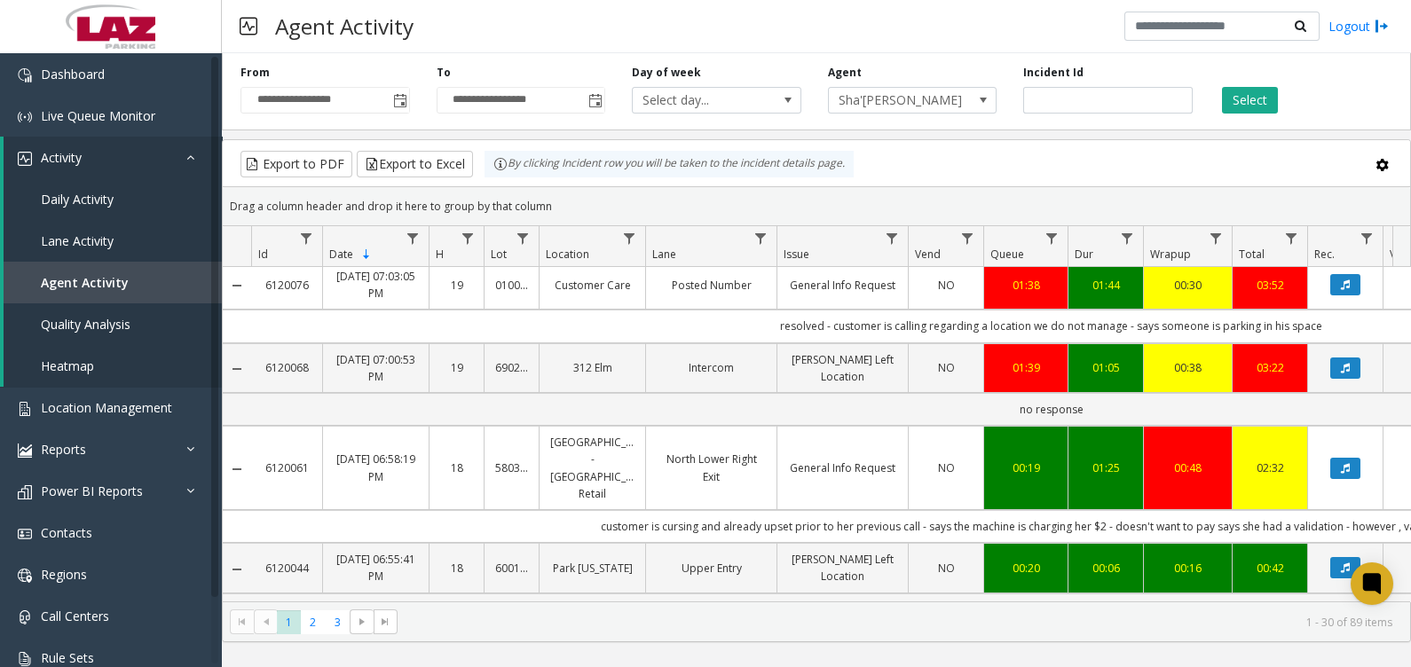
scroll to position [1441, 0]
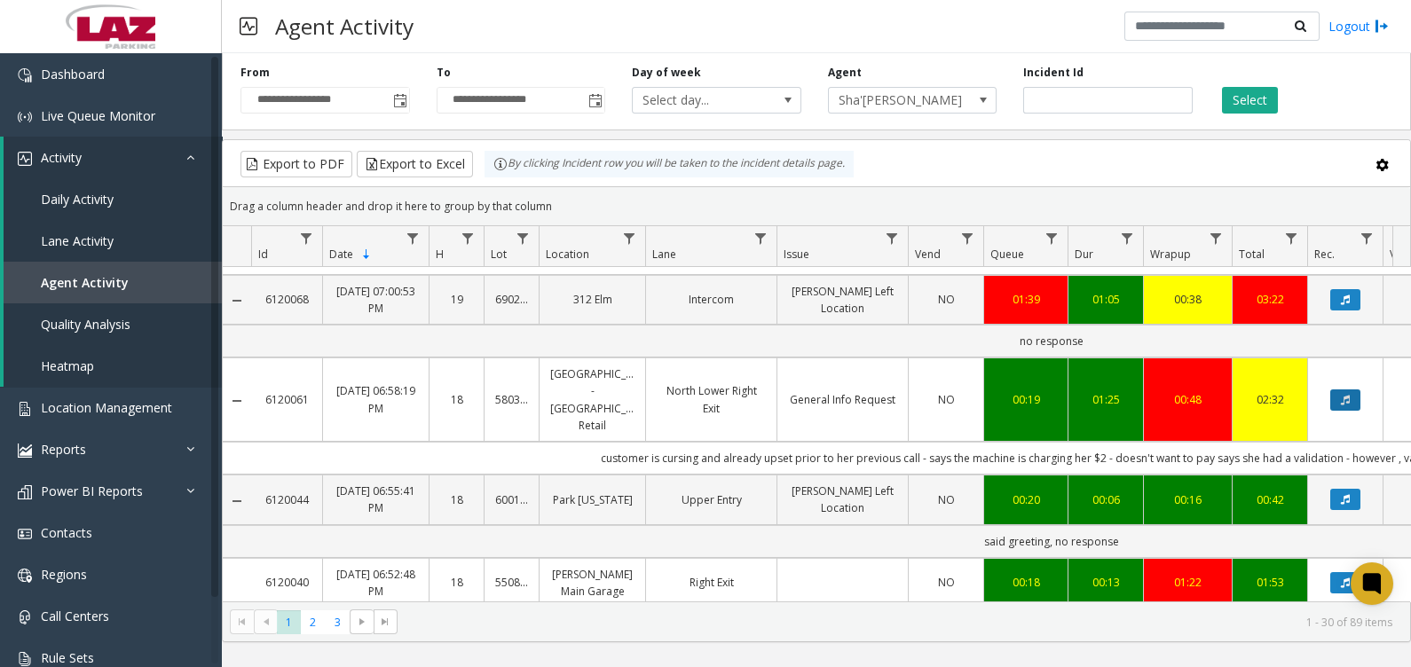
click at [1337, 390] on button "Data table" at bounding box center [1345, 400] width 30 height 21
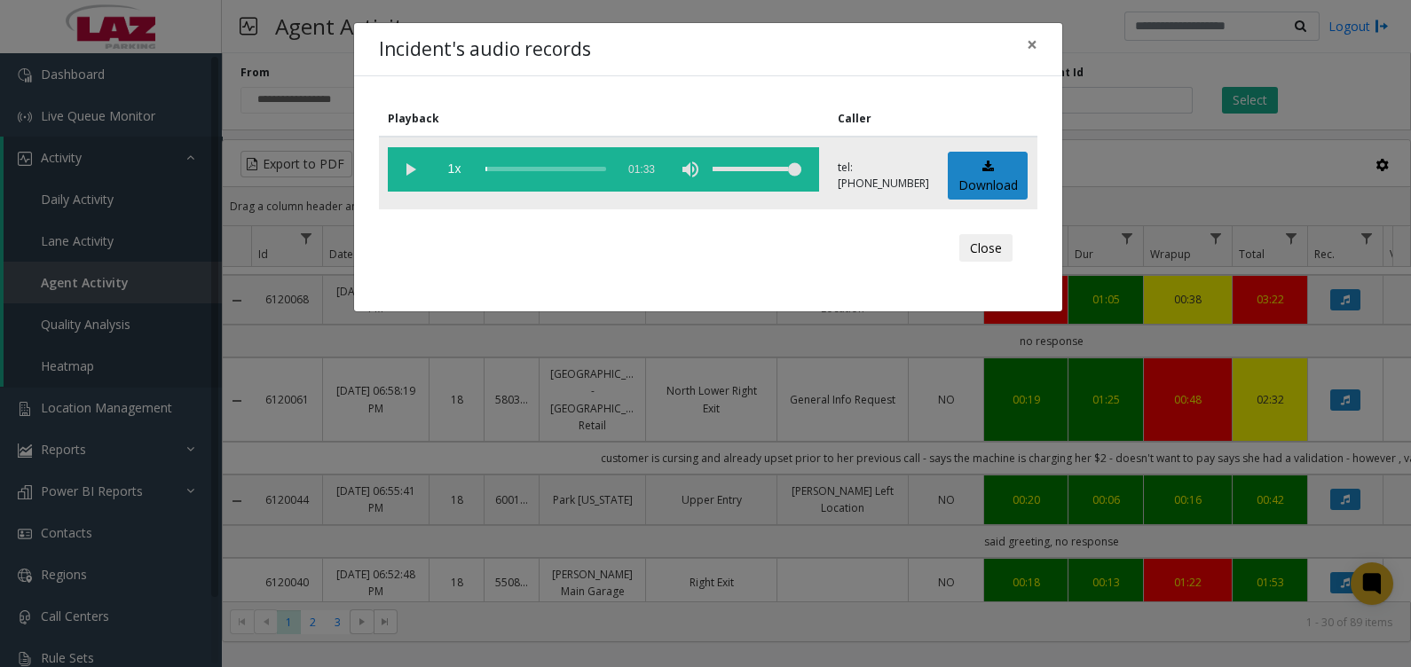
click at [409, 165] on vg-play-pause at bounding box center [410, 169] width 44 height 44
drag, startPoint x: 643, startPoint y: 33, endPoint x: 771, endPoint y: 325, distance: 318.7
click at [756, 346] on div "Incident's audio records × Playback Caller 1x 01:33 tel:[PHONE_NUMBER] Download…" at bounding box center [705, 333] width 1411 height 667
drag, startPoint x: 771, startPoint y: 325, endPoint x: 1001, endPoint y: 268, distance: 236.8
click at [1001, 268] on div "Close" at bounding box center [708, 248] width 634 height 53
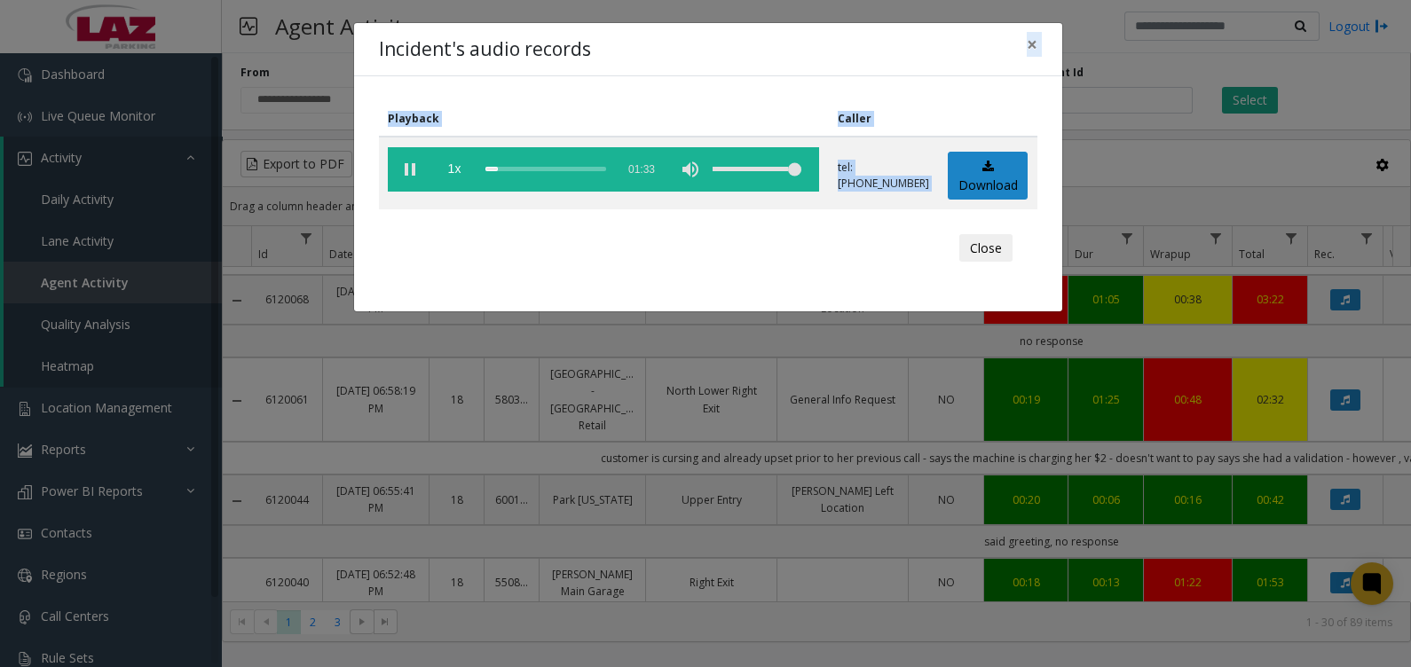
drag, startPoint x: 730, startPoint y: 45, endPoint x: 752, endPoint y: 231, distance: 186.8
click at [717, 261] on div "Incident's audio records × Playback Caller 1x 01:33 tel:[PHONE_NUMBER] Download…" at bounding box center [708, 167] width 710 height 291
drag, startPoint x: 752, startPoint y: 231, endPoint x: 935, endPoint y: 25, distance: 276.0
click at [935, 25] on div "Incident's audio records ×" at bounding box center [708, 50] width 708 height 54
click at [980, 47] on div "Incident's audio records ×" at bounding box center [708, 50] width 708 height 54
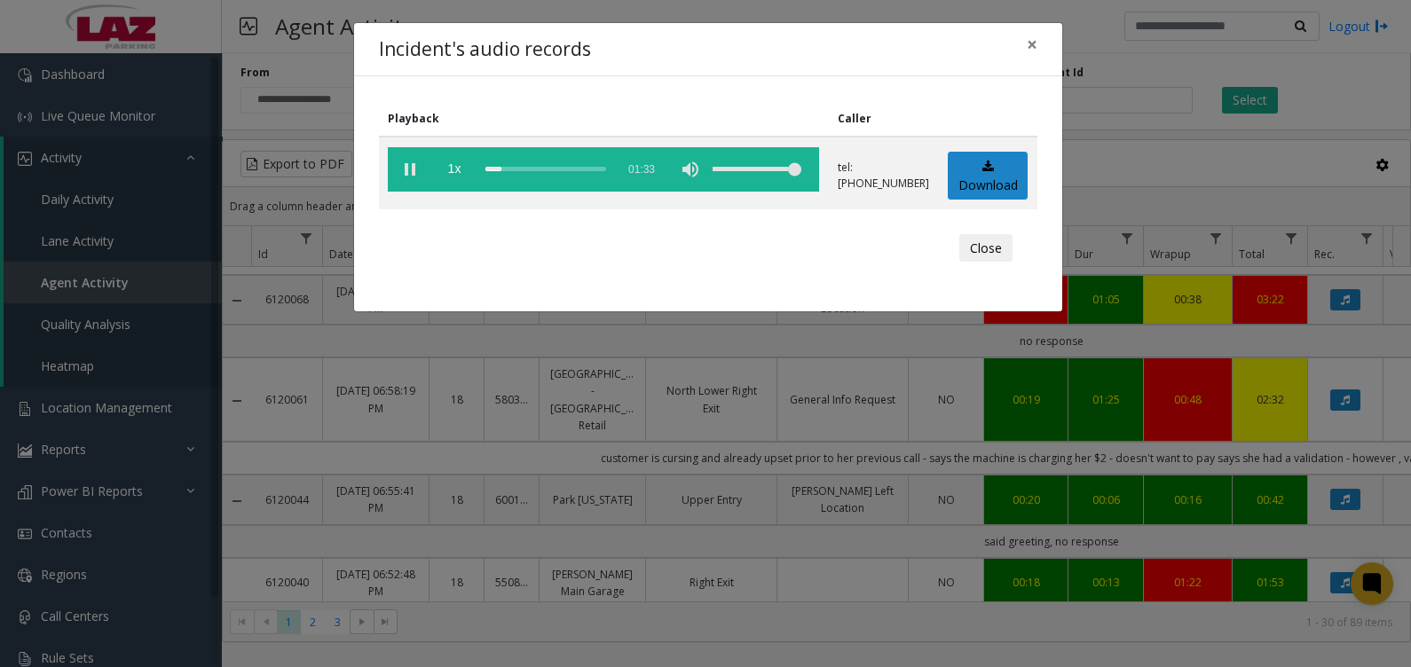
drag, startPoint x: 1005, startPoint y: 24, endPoint x: 732, endPoint y: 22, distance: 272.5
click at [985, 62] on div "Incident's audio records ×" at bounding box center [708, 50] width 708 height 54
drag, startPoint x: 555, startPoint y: 58, endPoint x: 780, endPoint y: 67, distance: 225.6
click at [780, 67] on div "Incident's audio records ×" at bounding box center [708, 50] width 708 height 54
drag, startPoint x: 780, startPoint y: 67, endPoint x: 790, endPoint y: 63, distance: 10.7
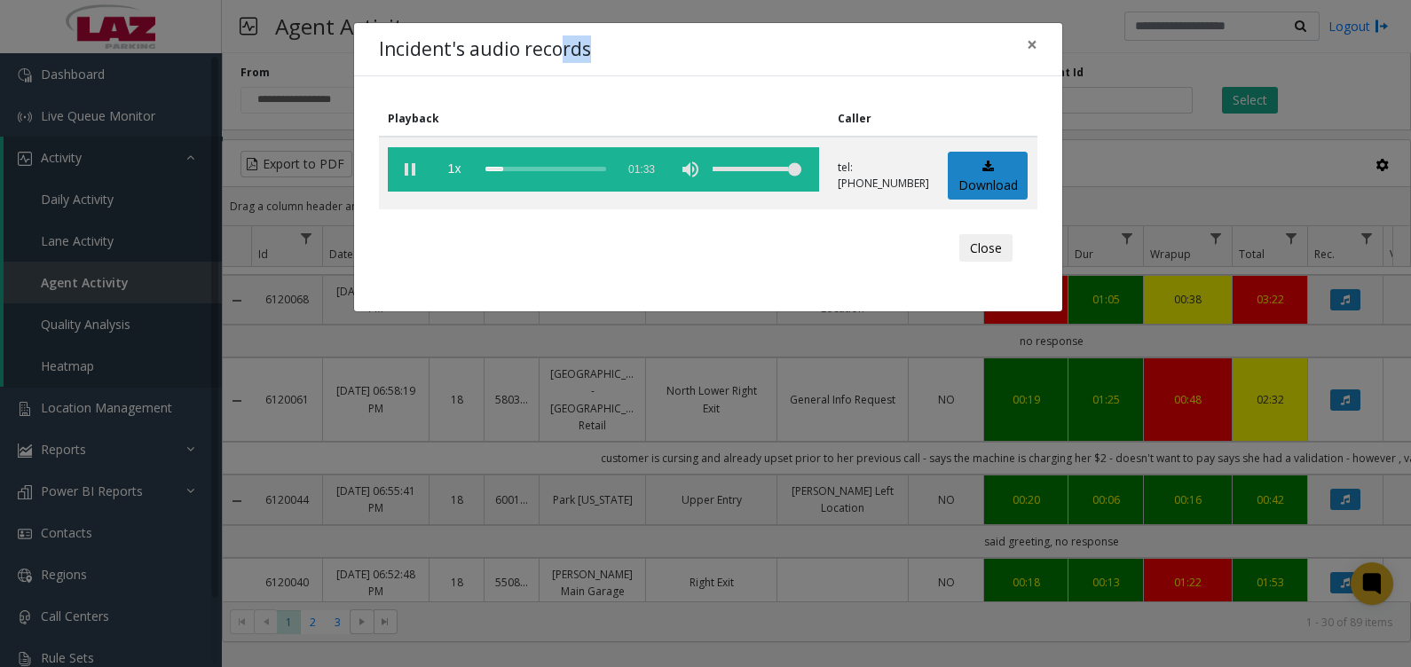
click at [790, 63] on div "Incident's audio records ×" at bounding box center [708, 50] width 708 height 54
click at [675, 59] on div "Incident's audio records ×" at bounding box center [708, 50] width 708 height 54
